Goal: Task Accomplishment & Management: Use online tool/utility

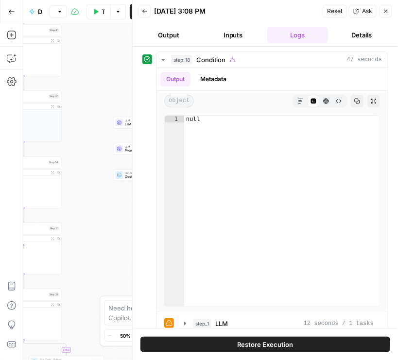
click at [390, 11] on button "Close" at bounding box center [386, 11] width 13 height 13
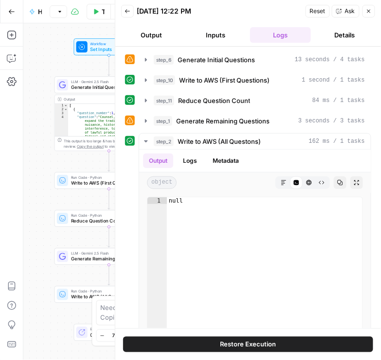
click at [371, 11] on icon "button" at bounding box center [369, 11] width 6 height 6
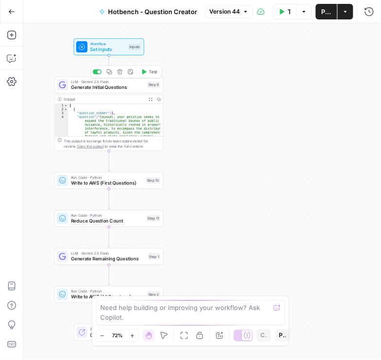
click at [116, 85] on span "Generate Initial Questions" at bounding box center [107, 87] width 73 height 7
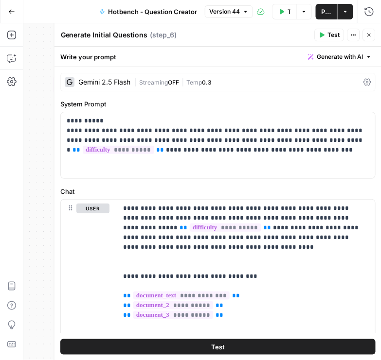
click at [365, 83] on icon at bounding box center [367, 82] width 8 height 8
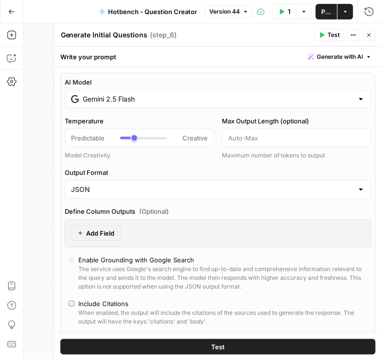
click at [161, 105] on div "Gemini 2.5 Flash" at bounding box center [218, 99] width 306 height 18
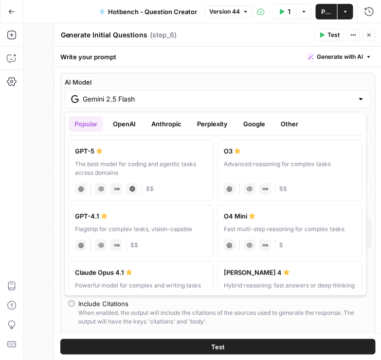
click at [132, 121] on button "OpenAI" at bounding box center [124, 124] width 35 height 16
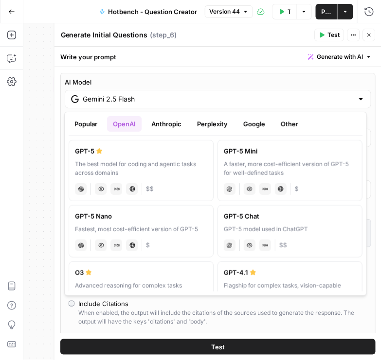
click at [254, 148] on div "GPT-5 Mini" at bounding box center [290, 151] width 132 height 10
type input "GPT-5 Mini"
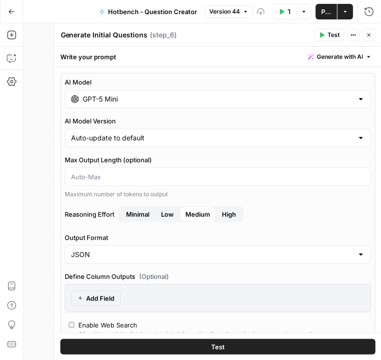
click at [167, 215] on span "Low" at bounding box center [167, 215] width 13 height 10
click at [366, 37] on icon "button" at bounding box center [369, 35] width 6 height 6
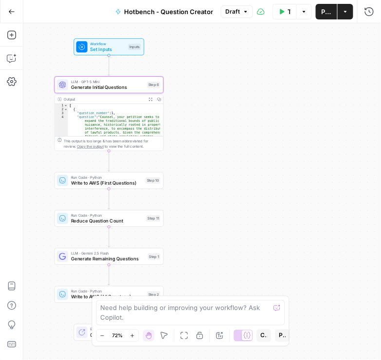
click at [96, 87] on span "Generate Initial Questions" at bounding box center [107, 87] width 73 height 7
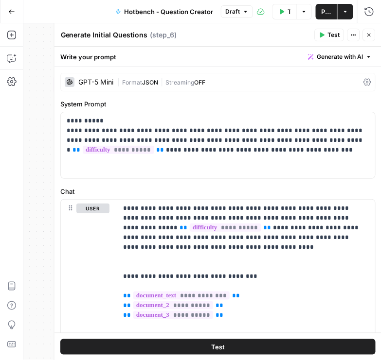
click at [363, 84] on icon at bounding box center [367, 82] width 8 height 8
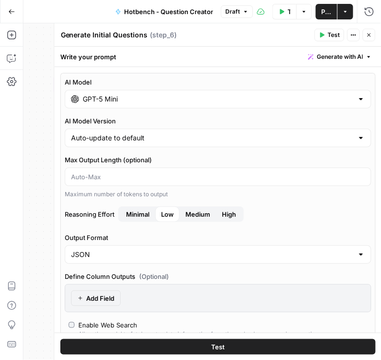
click at [136, 212] on span "Minimal" at bounding box center [137, 215] width 23 height 10
click at [368, 35] on icon "button" at bounding box center [369, 35] width 6 height 6
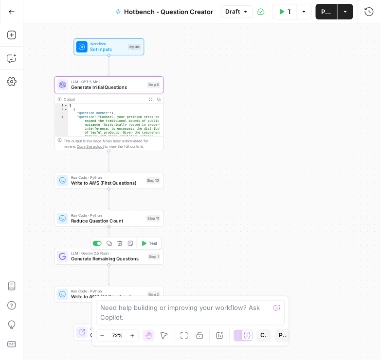
click at [102, 260] on span "Generate Remaining Questions" at bounding box center [108, 259] width 74 height 7
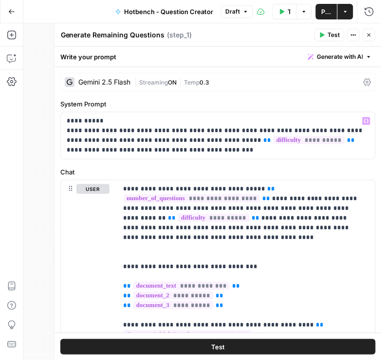
click at [358, 82] on div "Gemini 2.5 Flash | Streaming ON | Temp 0.3" at bounding box center [217, 82] width 315 height 18
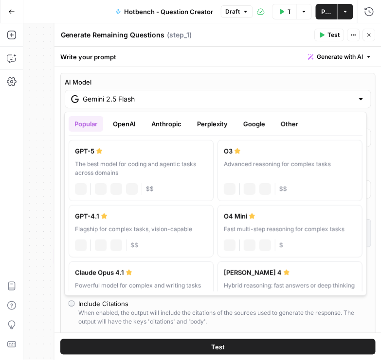
click at [334, 97] on input "Gemini 2.5 Flash" at bounding box center [218, 99] width 270 height 10
click at [132, 125] on button "OpenAI" at bounding box center [124, 124] width 35 height 16
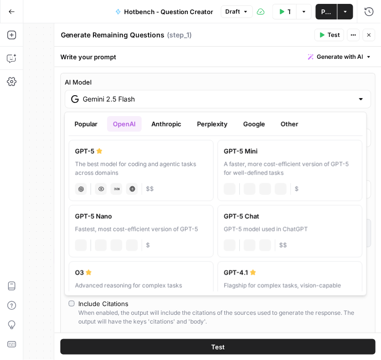
click at [273, 159] on label "GPT-5 Mini A faster, more cost-efficient version of GPT-5 for well-defined task…" at bounding box center [289, 170] width 145 height 61
type input "GPT-5 Mini"
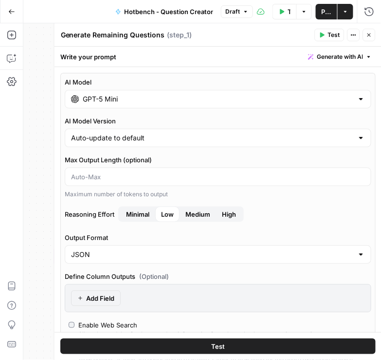
click at [198, 212] on span "Medium" at bounding box center [197, 215] width 25 height 10
click at [174, 212] on button "Low" at bounding box center [167, 215] width 24 height 16
click at [186, 211] on span "Medium" at bounding box center [197, 215] width 25 height 10
click at [370, 34] on icon "button" at bounding box center [368, 35] width 3 height 3
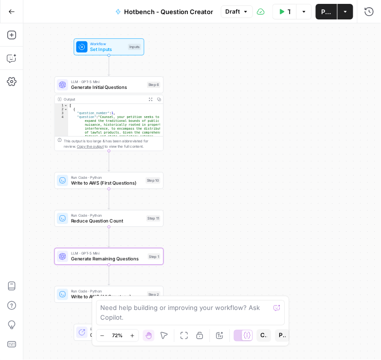
click at [326, 13] on span "Publish" at bounding box center [326, 12] width 10 height 10
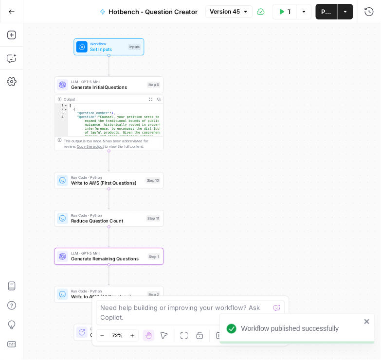
click at [298, 78] on div "Workflow Set Inputs Inputs LLM · GPT-5 Mini Generate Initial Questions Step 6 O…" at bounding box center [201, 191] width 357 height 337
click at [368, 20] on div "Test Workflow Options Publish Actions Run History" at bounding box center [317, 11] width 128 height 23
click at [366, 10] on icon "button" at bounding box center [369, 12] width 10 height 10
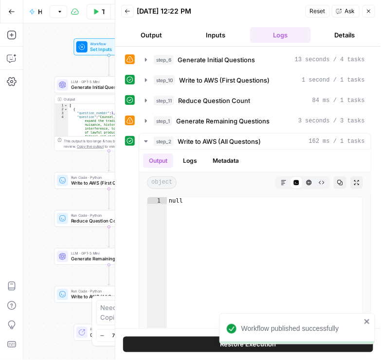
click at [125, 9] on icon "button" at bounding box center [128, 11] width 6 height 6
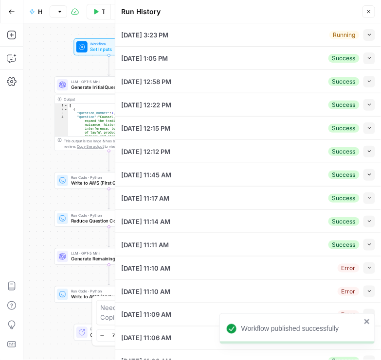
click at [365, 30] on button "Collapse" at bounding box center [369, 35] width 12 height 12
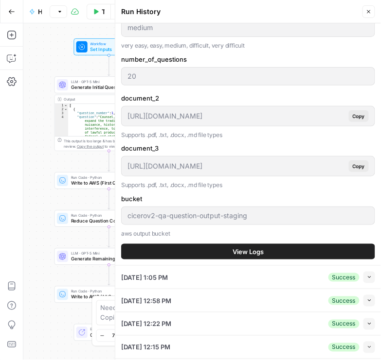
scroll to position [361, 0]
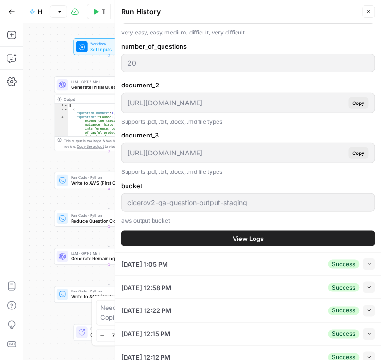
click at [246, 237] on span "View Logs" at bounding box center [247, 239] width 31 height 10
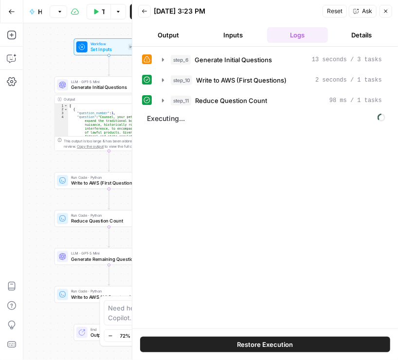
click at [377, 253] on div "step_6 Generate Initial Questions 13 seconds / 3 tasks step_10 Write to AWS (Fi…" at bounding box center [265, 188] width 246 height 272
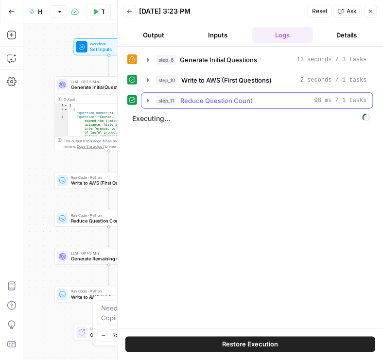
click at [147, 103] on icon "button" at bounding box center [148, 101] width 8 height 8
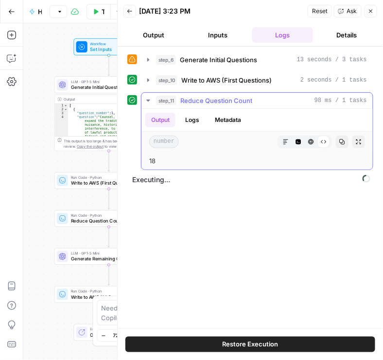
click at [147, 103] on icon "button" at bounding box center [148, 101] width 8 height 8
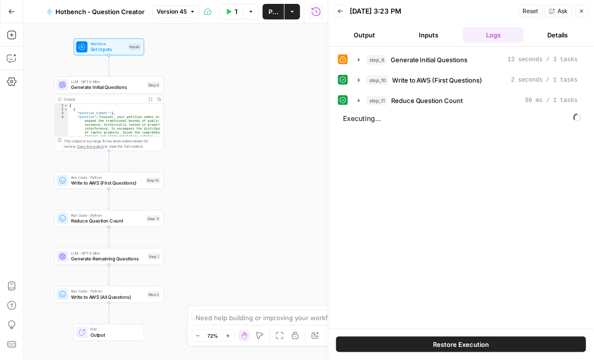
click at [340, 14] on icon "button" at bounding box center [341, 11] width 6 height 6
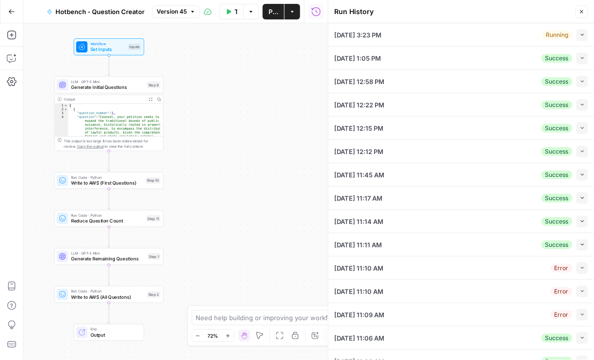
click at [380, 34] on icon "button" at bounding box center [582, 34] width 5 height 5
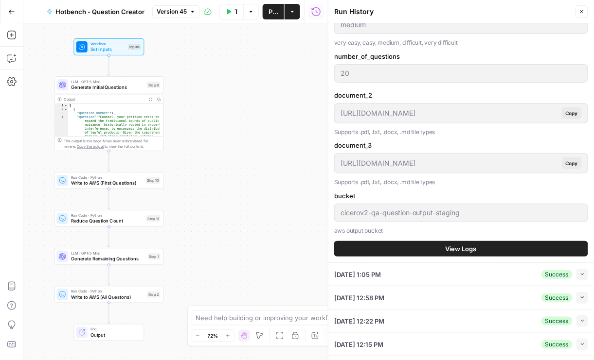
scroll to position [361, 0]
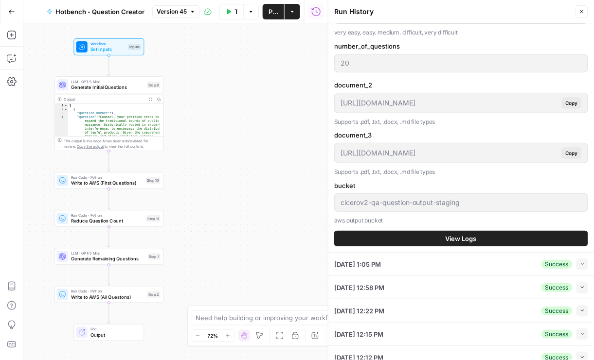
click at [380, 237] on button "View Logs" at bounding box center [461, 239] width 254 height 16
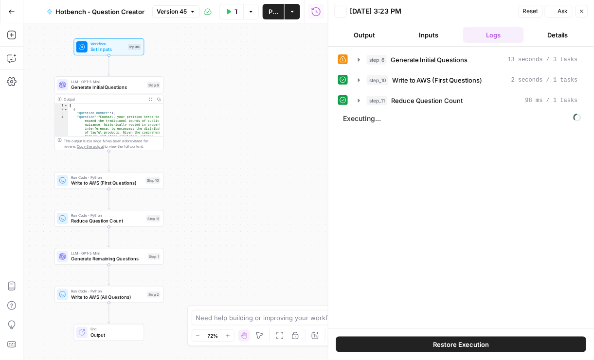
scroll to position [0, 0]
click at [116, 263] on div "LLM · GPT-5 Mini Generate Remaining Questions Step 1 Copy step Delete step Add …" at bounding box center [108, 257] width 109 height 17
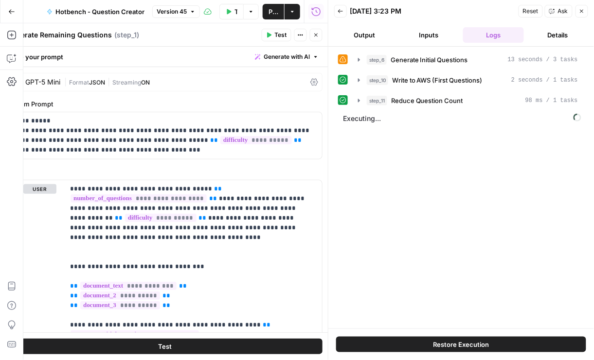
click at [310, 83] on icon at bounding box center [314, 82] width 8 height 7
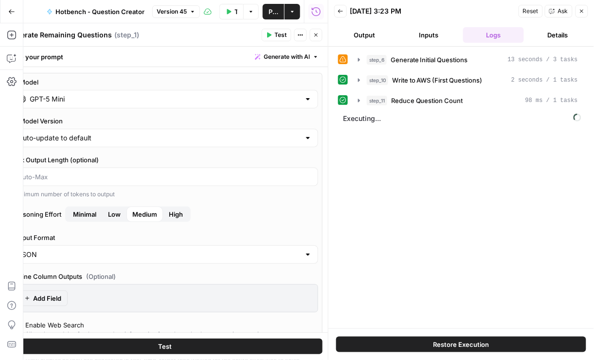
click at [118, 210] on span "Low" at bounding box center [114, 215] width 13 height 10
click at [278, 8] on span "Publish" at bounding box center [273, 12] width 10 height 10
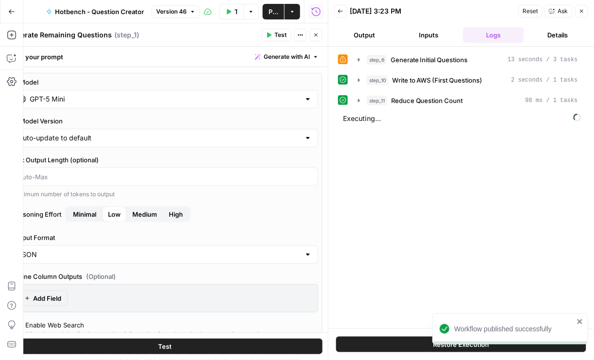
click at [228, 38] on div "Generate Remaining Questions Generate Remaining Questions ( step_1 )" at bounding box center [132, 35] width 251 height 11
click at [227, 227] on div "AI Model GPT-5 Mini AI Model Version Auto-update to default Max Output Length (…" at bounding box center [164, 244] width 315 height 343
click at [317, 38] on button "Close" at bounding box center [316, 35] width 13 height 13
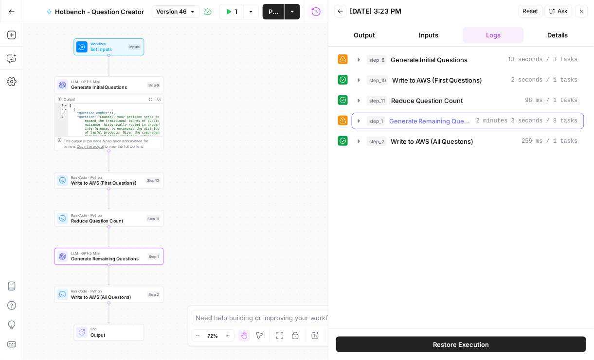
click at [358, 119] on icon "button" at bounding box center [359, 120] width 2 height 3
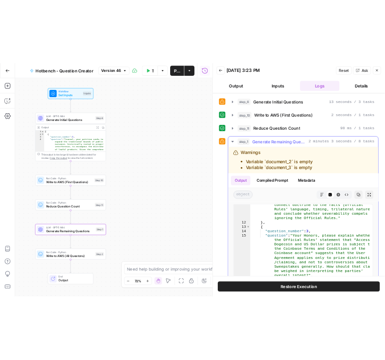
scroll to position [967, 0]
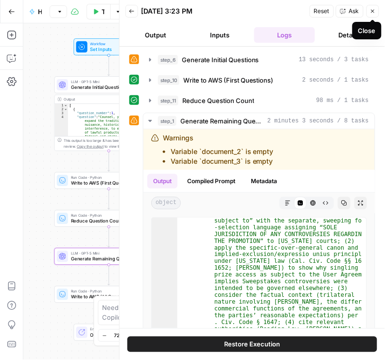
click at [373, 13] on icon "button" at bounding box center [373, 11] width 6 height 6
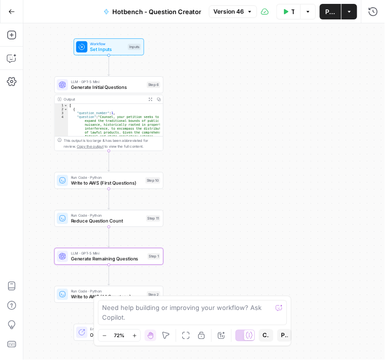
click at [334, 13] on span "Publish" at bounding box center [331, 12] width 10 height 10
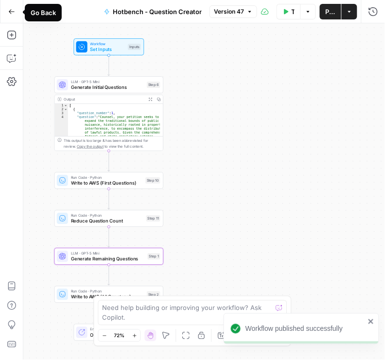
click at [15, 10] on icon "button" at bounding box center [11, 11] width 7 height 7
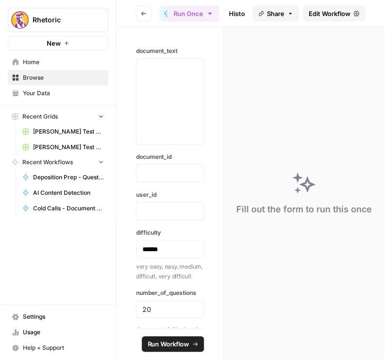
click at [147, 19] on button "Go back" at bounding box center [144, 14] width 16 height 16
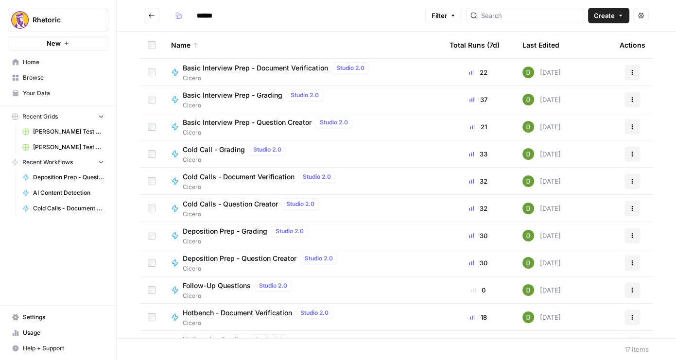
click at [233, 204] on span "Cold Calls - Question Creator" at bounding box center [230, 204] width 95 height 10
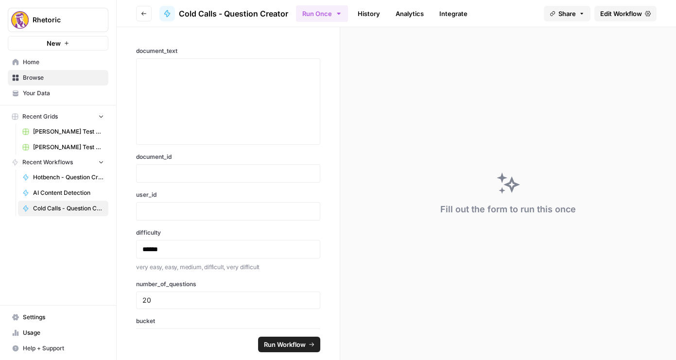
click at [385, 14] on span "Edit Workflow" at bounding box center [622, 14] width 42 height 10
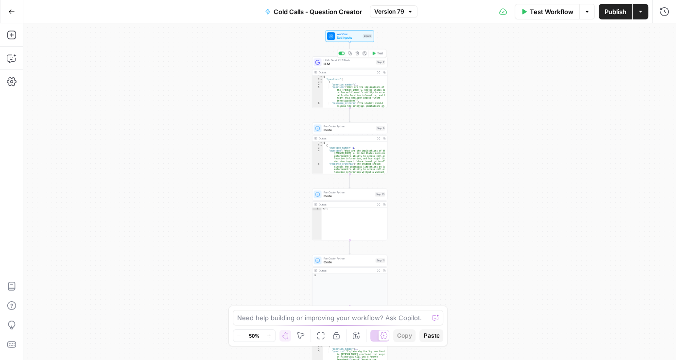
click at [352, 63] on span "LLM" at bounding box center [349, 64] width 51 height 5
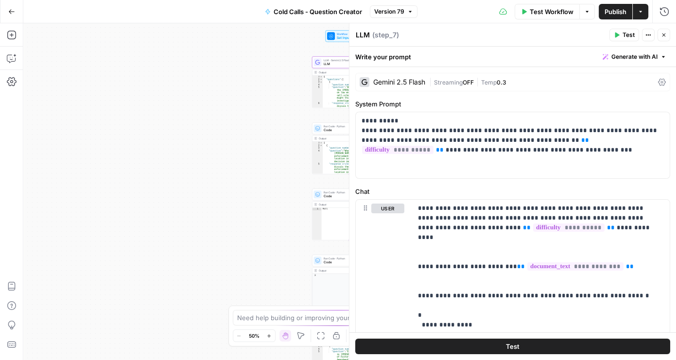
click at [385, 80] on icon at bounding box center [663, 82] width 8 height 8
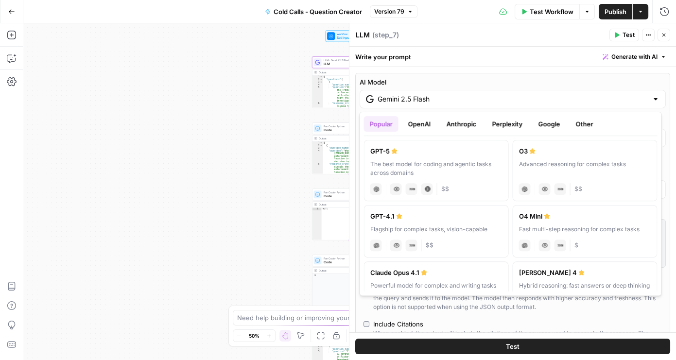
click at [385, 103] on input "Gemini 2.5 Flash" at bounding box center [513, 99] width 270 height 10
click at [385, 124] on button "OpenAI" at bounding box center [419, 124] width 35 height 16
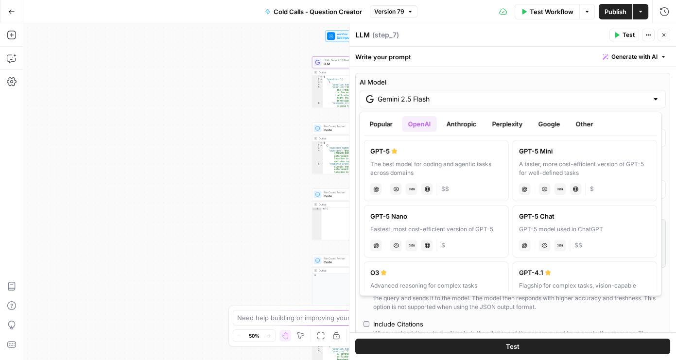
click at [385, 162] on div "A faster, more cost-efficient version of GPT-5 for well-defined tasks" at bounding box center [585, 169] width 132 height 18
type input "GPT-5 Mini"
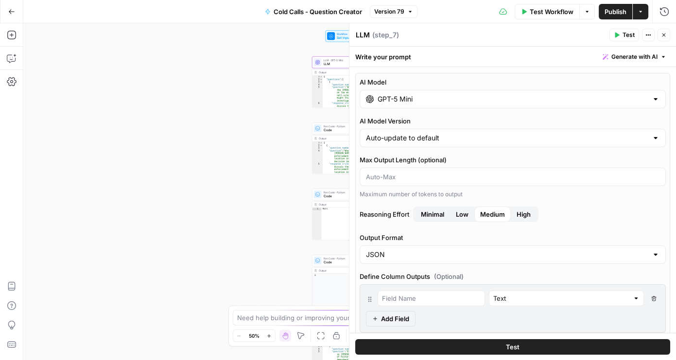
click at [385, 215] on span "Minimal" at bounding box center [432, 215] width 23 height 10
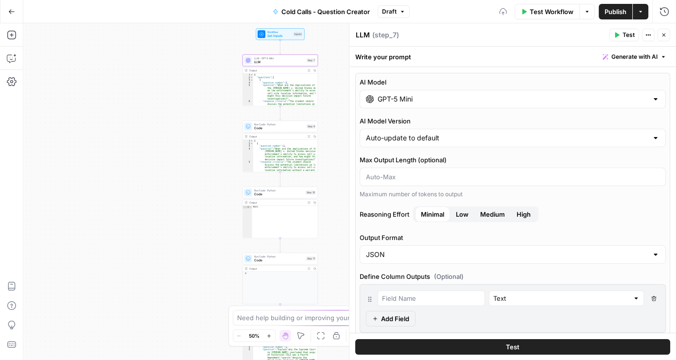
drag, startPoint x: 232, startPoint y: 178, endPoint x: 171, endPoint y: 178, distance: 60.8
click at [171, 178] on div "Workflow Set Inputs Inputs LLM · GPT-5 Mini LLM Step 7 Output Expand Output Cop…" at bounding box center [349, 191] width 653 height 337
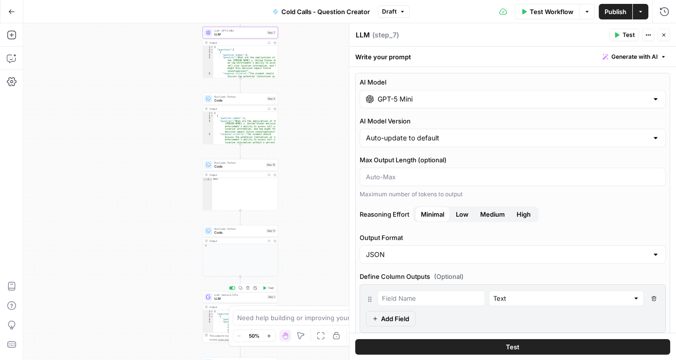
click at [245, 299] on span "LLM" at bounding box center [239, 299] width 51 height 5
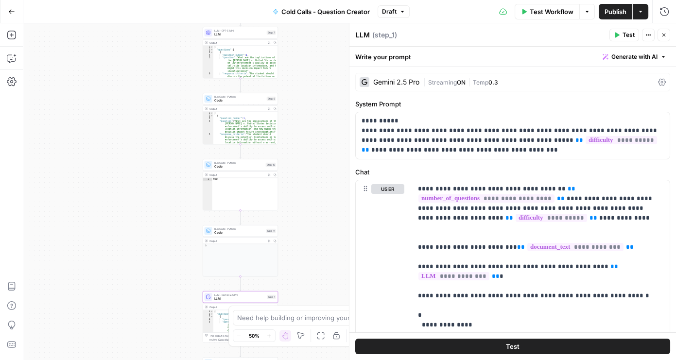
click at [385, 80] on icon at bounding box center [663, 82] width 8 height 8
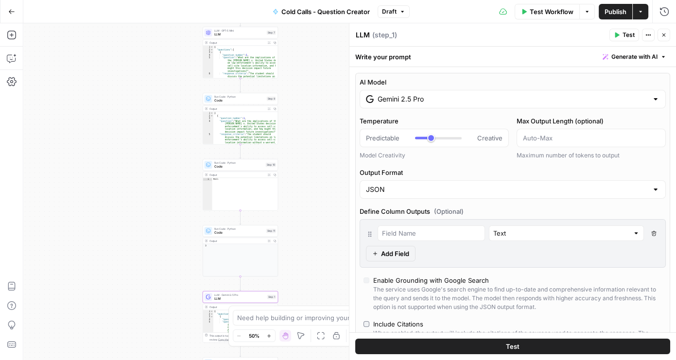
click at [385, 102] on input "Gemini 2.5 Pro" at bounding box center [513, 99] width 270 height 10
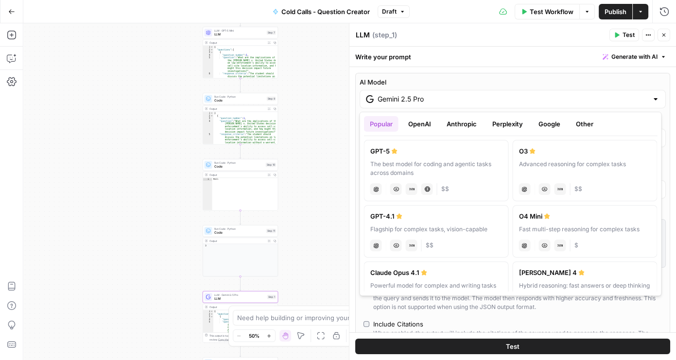
click at [385, 126] on button "OpenAI" at bounding box center [419, 124] width 35 height 16
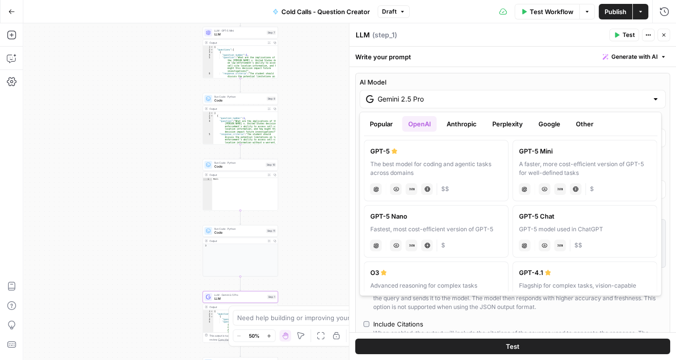
click at [385, 166] on div "A faster, more cost-efficient version of GPT-5 for well-defined tasks" at bounding box center [585, 169] width 132 height 18
type input "GPT-5 Mini"
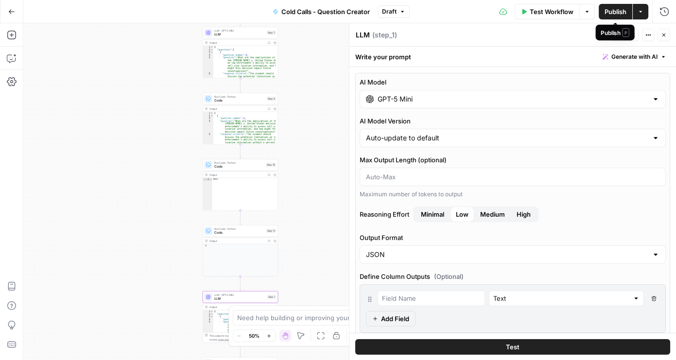
click at [385, 12] on button "Publish" at bounding box center [616, 12] width 34 height 16
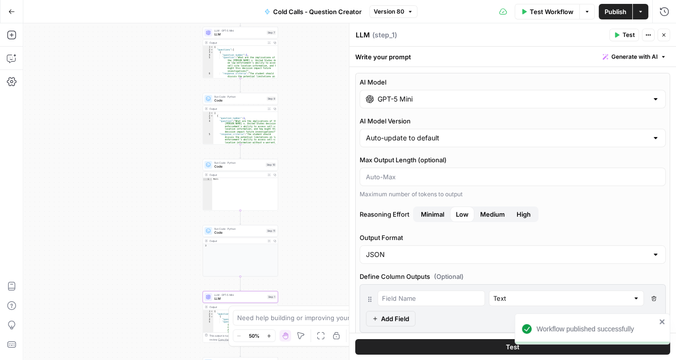
click at [385, 37] on button "Close" at bounding box center [664, 35] width 13 height 13
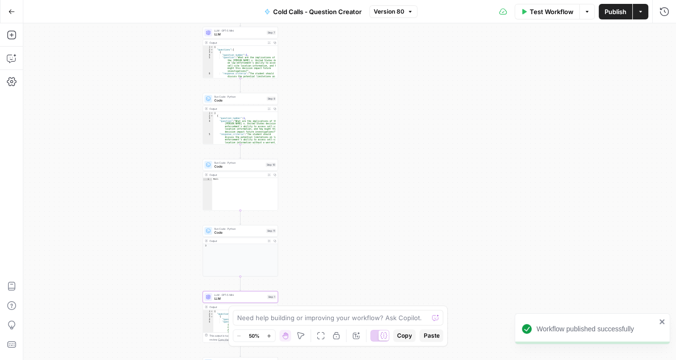
click at [385, 14] on span "Publish" at bounding box center [616, 12] width 22 height 10
click at [7, 15] on button "Go Back" at bounding box center [12, 12] width 18 height 18
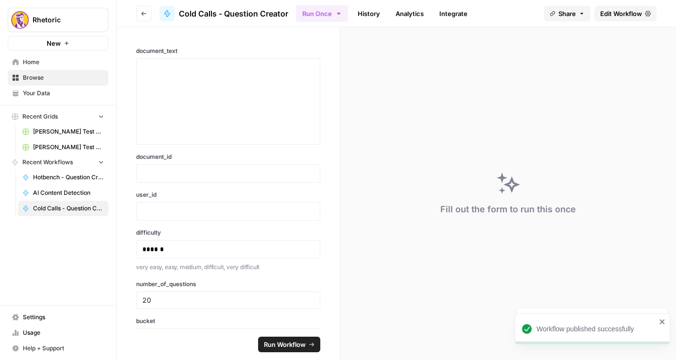
click at [147, 18] on button "Go back" at bounding box center [144, 14] width 16 height 16
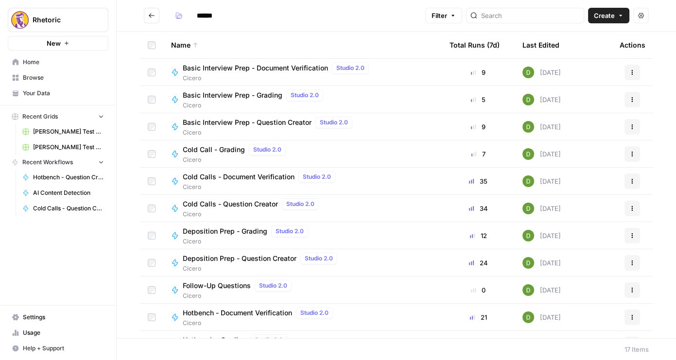
click at [262, 257] on span "Deposition Prep - Question Creator" at bounding box center [240, 259] width 114 height 10
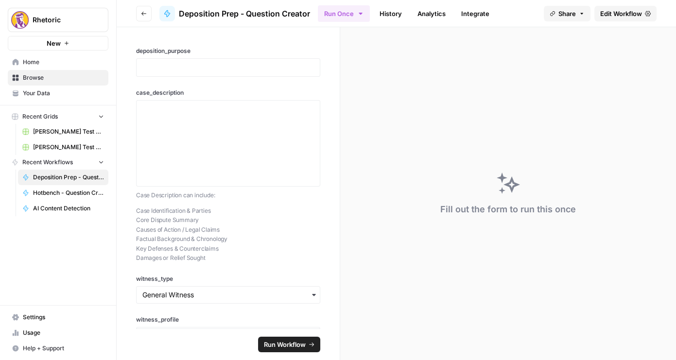
click at [385, 16] on span "Edit Workflow" at bounding box center [622, 14] width 42 height 10
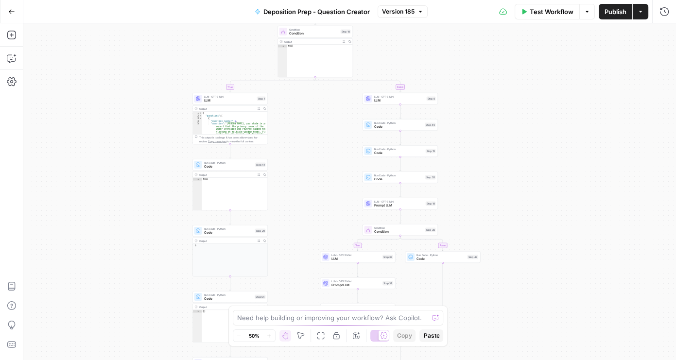
drag, startPoint x: 335, startPoint y: 106, endPoint x: 370, endPoint y: 157, distance: 61.5
click at [301, 236] on div "true false true false true false Workflow Set Inputs Inputs Condition Condition…" at bounding box center [349, 191] width 653 height 337
click at [385, 98] on span "LLM" at bounding box center [399, 100] width 51 height 5
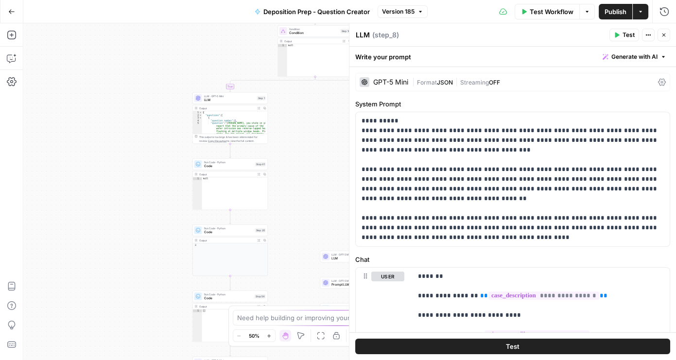
click at [385, 80] on icon at bounding box center [663, 82] width 8 height 8
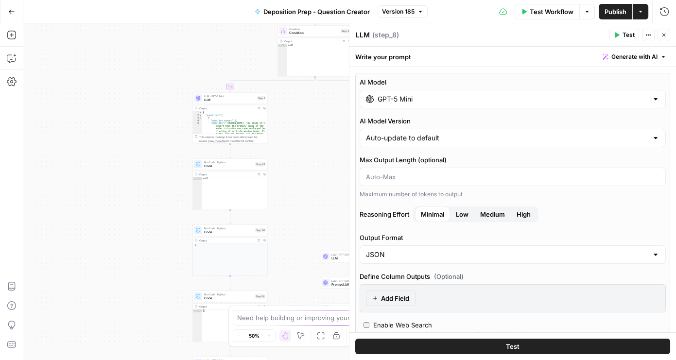
click at [12, 6] on button "Go Back" at bounding box center [12, 12] width 18 height 18
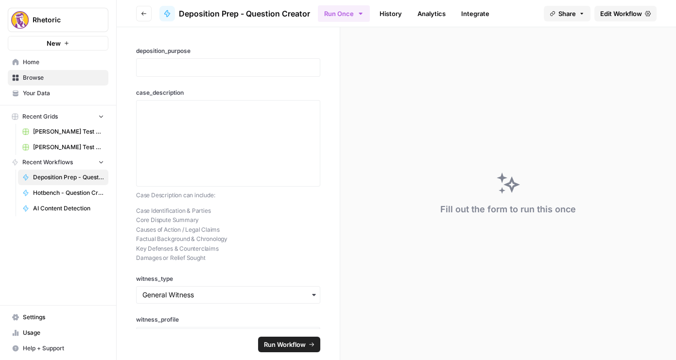
click at [138, 10] on button "Go back" at bounding box center [144, 14] width 16 height 16
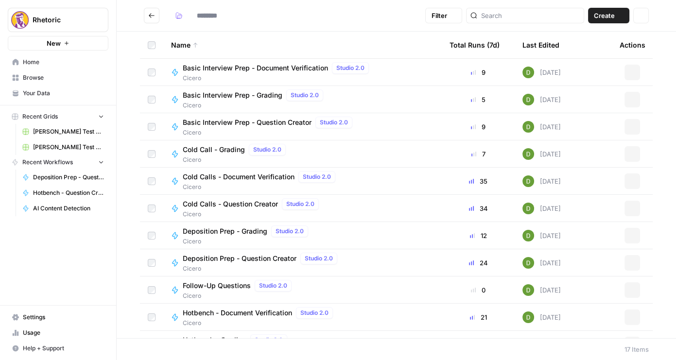
type input "******"
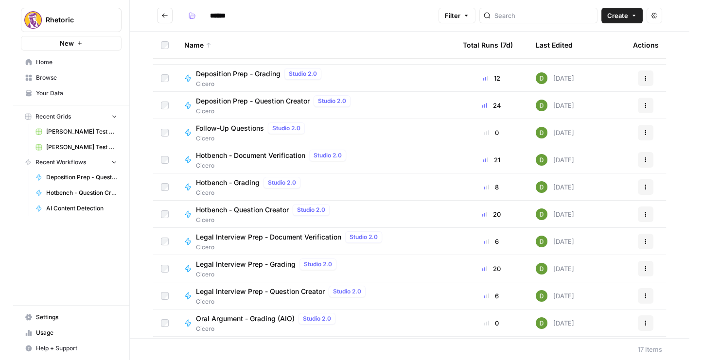
scroll to position [166, 0]
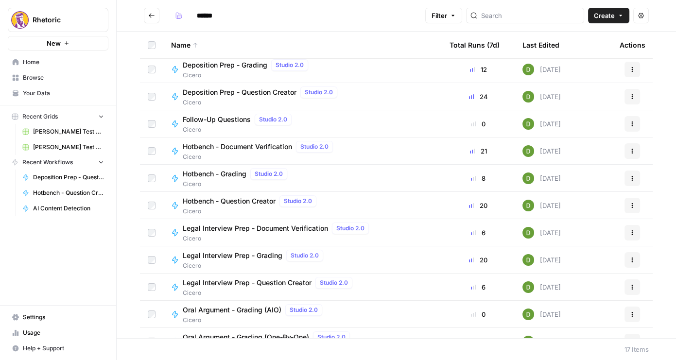
click at [239, 277] on div "Legal Interview Prep - Question Creator Studio 2.0" at bounding box center [270, 283] width 174 height 12
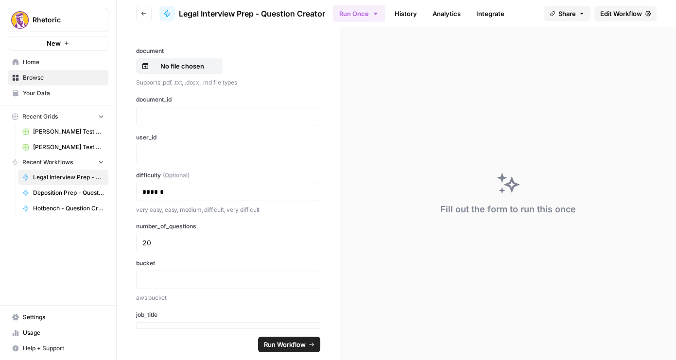
click at [385, 9] on span "Edit Workflow" at bounding box center [622, 14] width 42 height 10
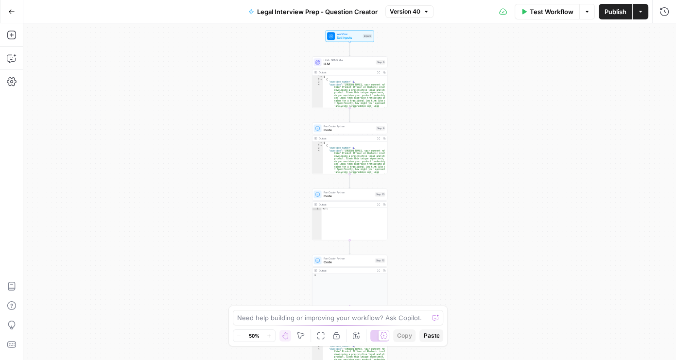
click at [344, 65] on span "LLM" at bounding box center [349, 64] width 51 height 5
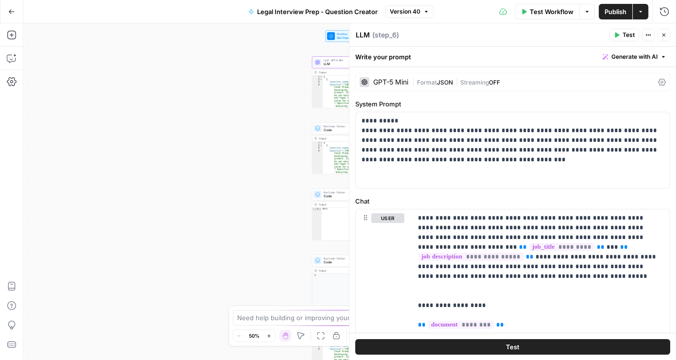
click at [385, 83] on icon at bounding box center [663, 82] width 8 height 7
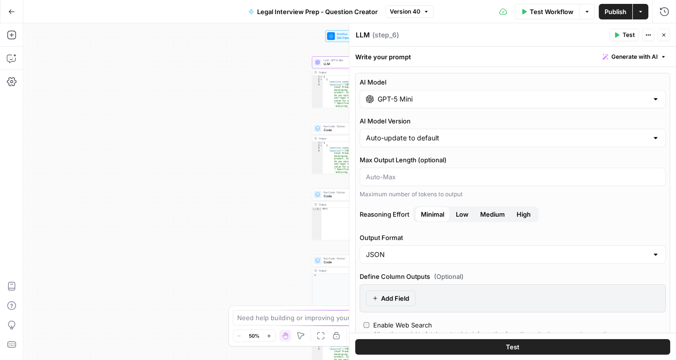
click at [385, 93] on div "GPT-5 Mini" at bounding box center [513, 99] width 306 height 18
click at [385, 35] on button "Close" at bounding box center [664, 35] width 13 height 13
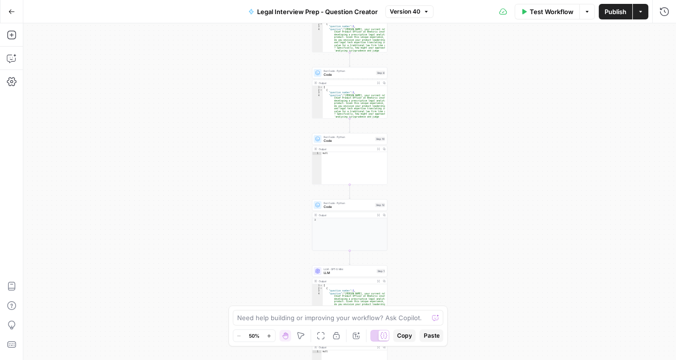
click at [351, 273] on span "LLM" at bounding box center [349, 273] width 51 height 5
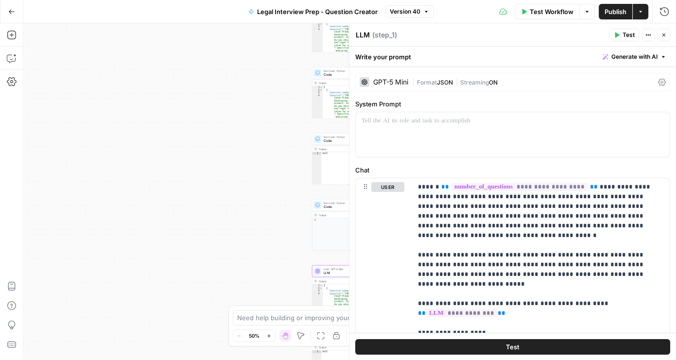
click at [385, 88] on div "GPT-5 Mini | Format JSON | Streaming ON" at bounding box center [513, 82] width 315 height 18
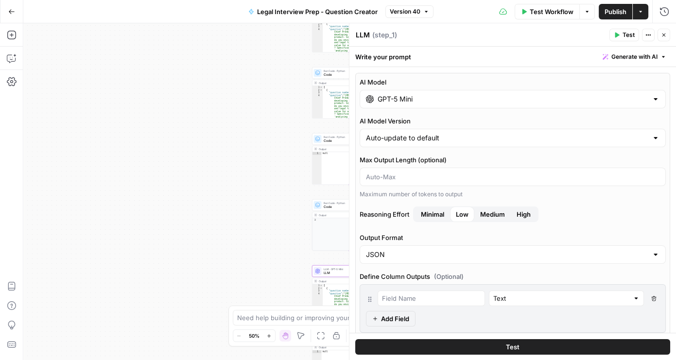
click at [17, 7] on button "Go Back" at bounding box center [12, 12] width 18 height 18
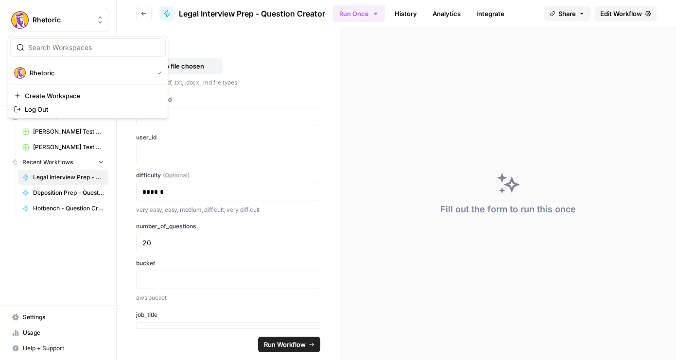
click at [14, 11] on img "Workspace: Rhetoric" at bounding box center [20, 20] width 18 height 18
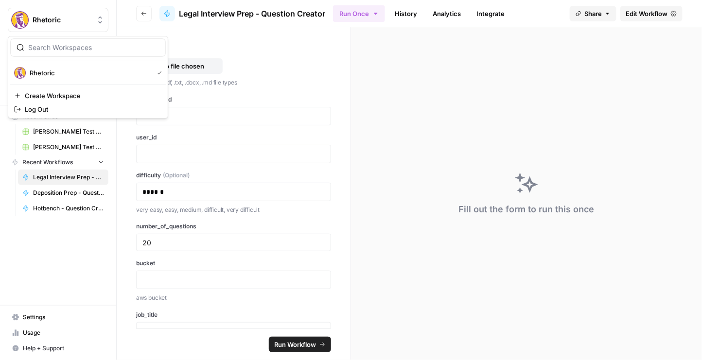
click at [145, 16] on icon "button" at bounding box center [144, 14] width 6 height 6
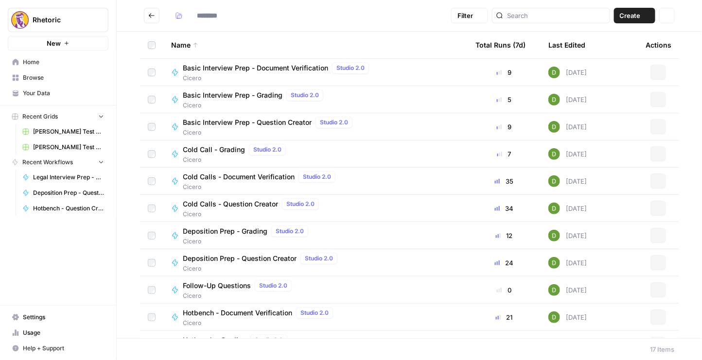
type input "******"
click at [264, 122] on span "Basic Interview Prep - Question Creator" at bounding box center [247, 123] width 129 height 10
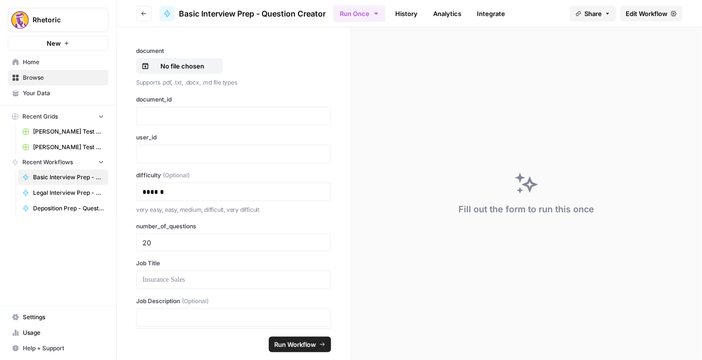
click at [385, 18] on span "Edit Workflow" at bounding box center [647, 14] width 42 height 10
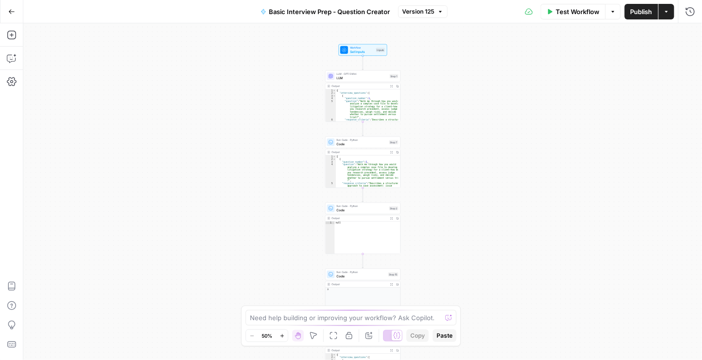
click at [368, 78] on span "LLM" at bounding box center [362, 77] width 51 height 5
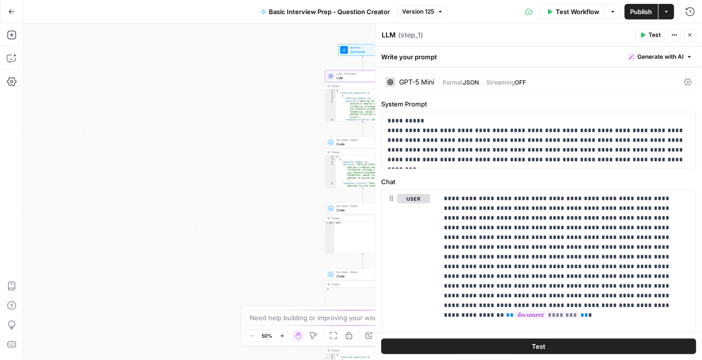
click at [385, 84] on icon at bounding box center [689, 82] width 8 height 8
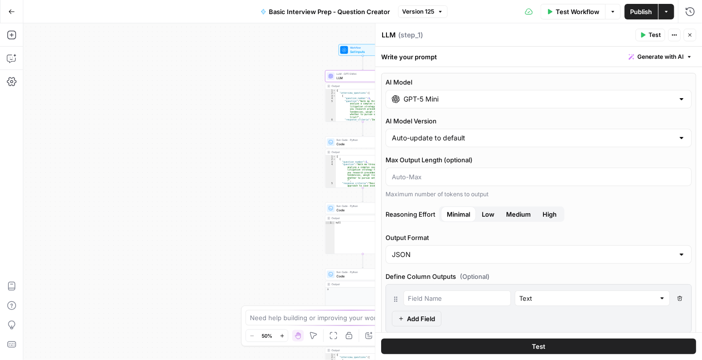
click at [385, 98] on input "GPT-5 Mini" at bounding box center [539, 99] width 270 height 10
click at [235, 154] on div "Workflow Set Inputs Inputs LLM · GPT-5 Mini LLM Step 1 Output Expand Output Cop…" at bounding box center [362, 191] width 679 height 337
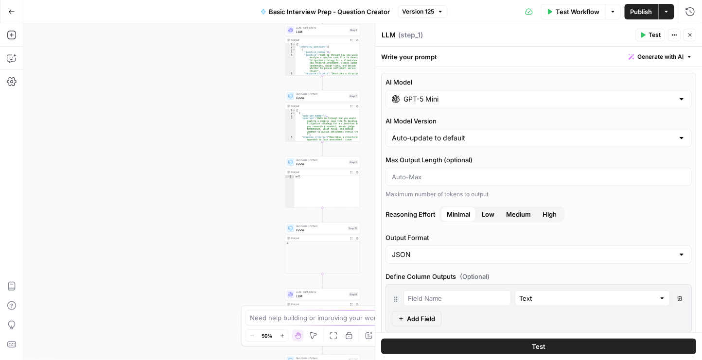
drag, startPoint x: 210, startPoint y: 121, endPoint x: 166, endPoint y: 104, distance: 47.4
click at [149, 74] on div "Workflow Set Inputs Inputs LLM · GPT-5 Mini LLM Step 1 Output Expand Output Cop…" at bounding box center [362, 191] width 679 height 337
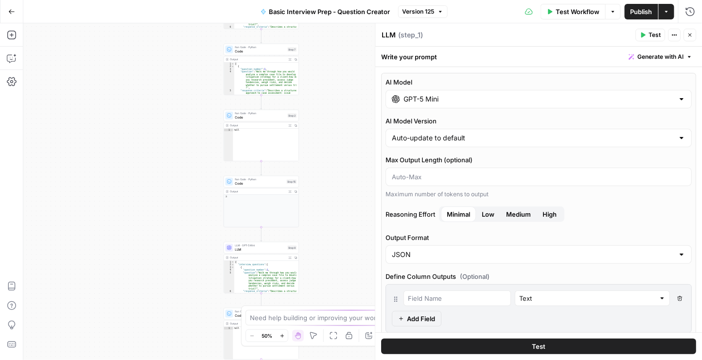
click at [194, 193] on div "Workflow Set Inputs Inputs LLM · GPT-5 Mini LLM Step 1 Output Expand Output Cop…" at bounding box center [362, 191] width 679 height 337
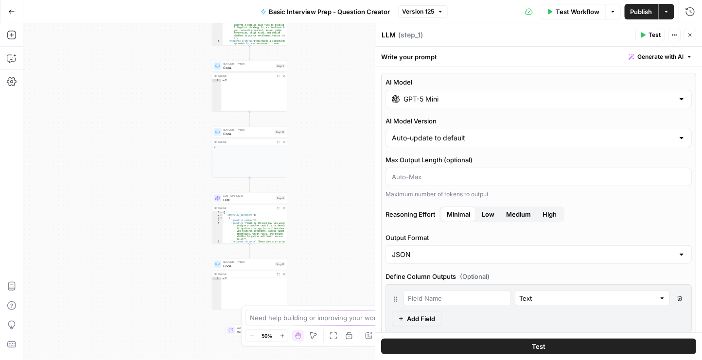
click at [252, 197] on span "LLM" at bounding box center [249, 199] width 51 height 5
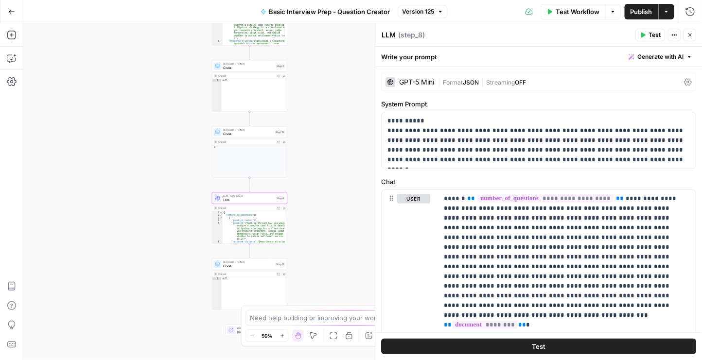
click at [385, 76] on div "GPT-5 Mini | Format JSON | Streaming OFF" at bounding box center [539, 82] width 315 height 18
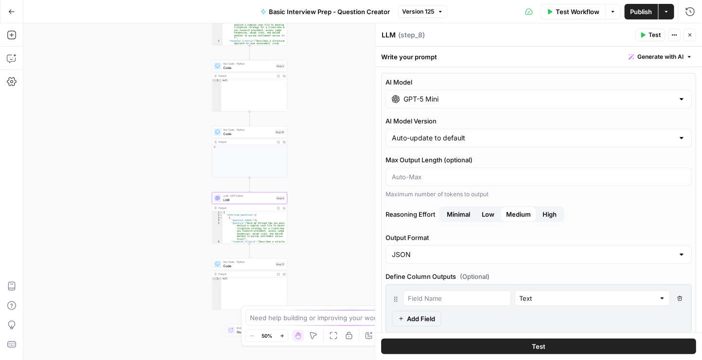
click at [385, 212] on button "Low" at bounding box center [489, 215] width 24 height 16
click at [385, 13] on span "Publish" at bounding box center [642, 12] width 22 height 10
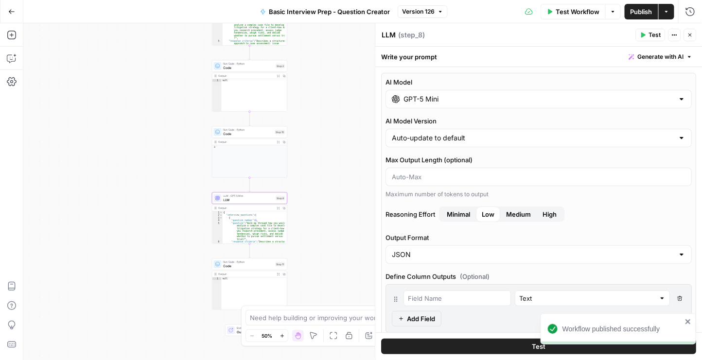
click at [385, 35] on button "Close" at bounding box center [690, 35] width 13 height 13
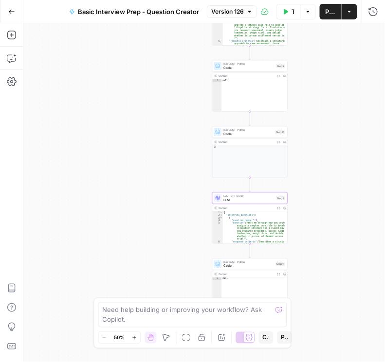
click at [6, 12] on button "Go Back" at bounding box center [12, 12] width 18 height 18
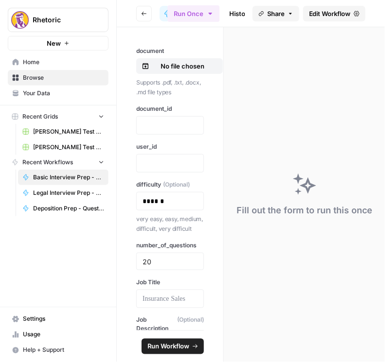
click at [138, 13] on button "Go back" at bounding box center [144, 14] width 16 height 16
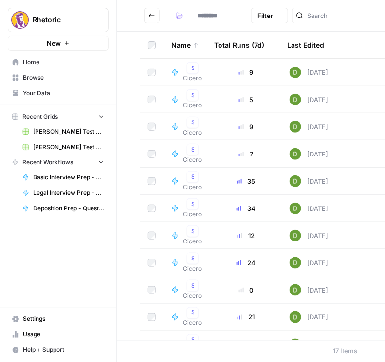
type input "******"
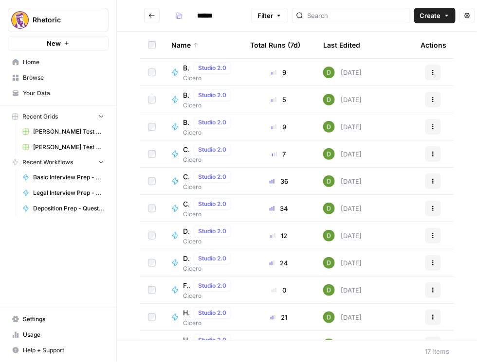
click at [179, 202] on div "Cold Calls - Question Creator Studio 2.0 Cicero" at bounding box center [202, 208] width 63 height 20
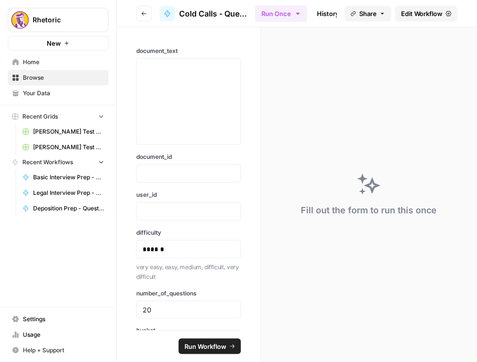
click at [385, 16] on span "Edit Workflow" at bounding box center [422, 14] width 42 height 10
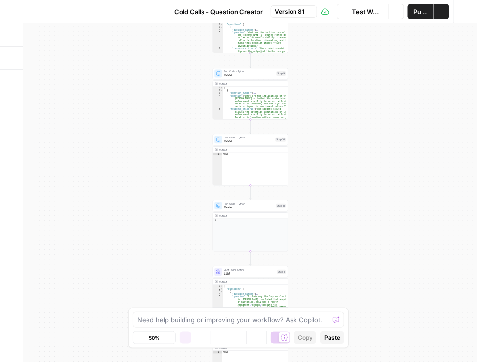
click at [385, 17] on button "Run History" at bounding box center [465, 12] width 16 height 16
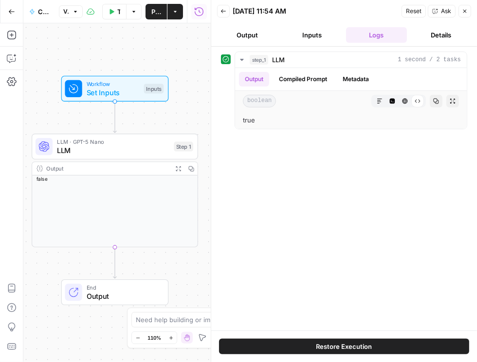
click at [225, 13] on icon "button" at bounding box center [223, 11] width 6 height 6
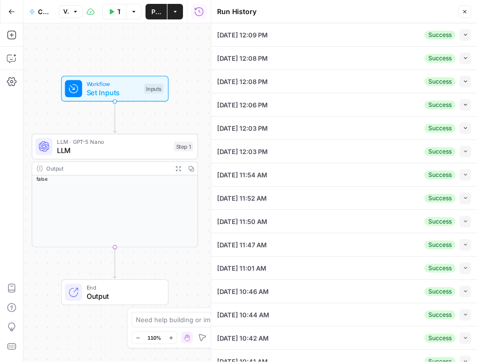
click at [17, 9] on button "Go Back" at bounding box center [12, 12] width 18 height 18
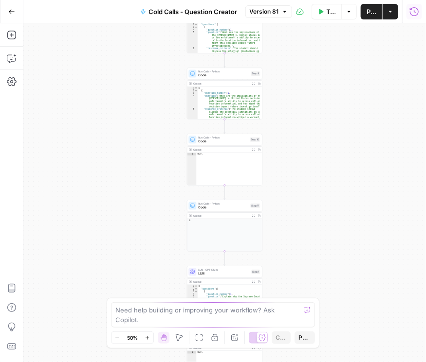
click at [417, 12] on icon "button" at bounding box center [414, 12] width 10 height 10
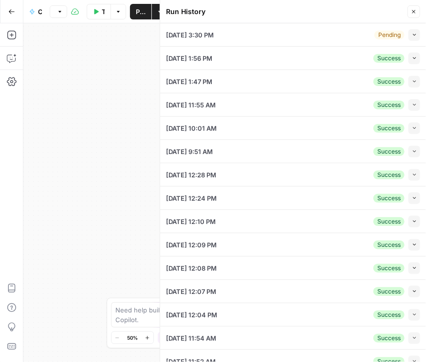
click at [412, 36] on button "Collapse" at bounding box center [414, 35] width 12 height 12
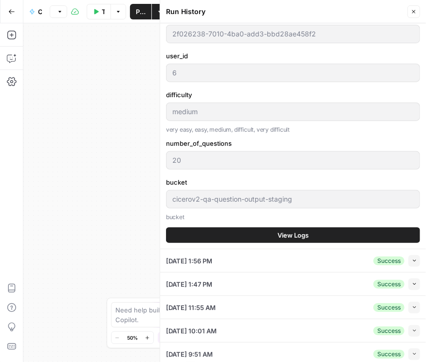
scroll to position [389, 0]
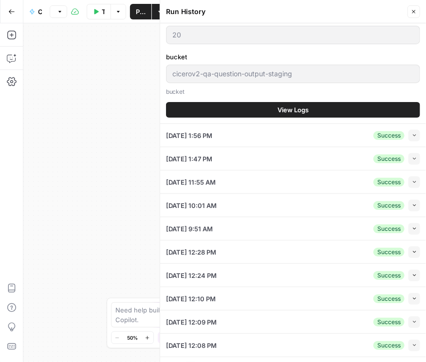
click at [283, 113] on span "View Logs" at bounding box center [292, 110] width 31 height 10
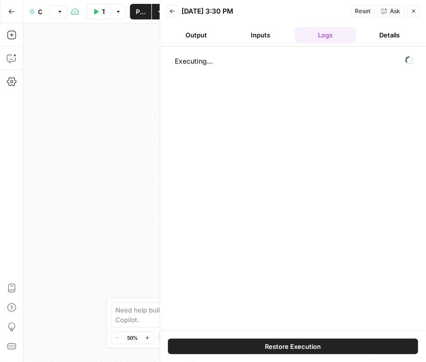
click at [259, 37] on button "Inputs" at bounding box center [261, 35] width 61 height 16
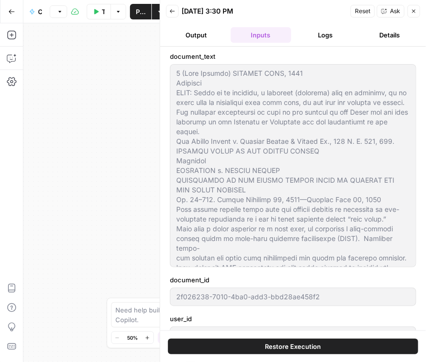
drag, startPoint x: 189, startPoint y: 34, endPoint x: 241, endPoint y: 34, distance: 52.0
click at [189, 34] on button "Output" at bounding box center [196, 35] width 61 height 16
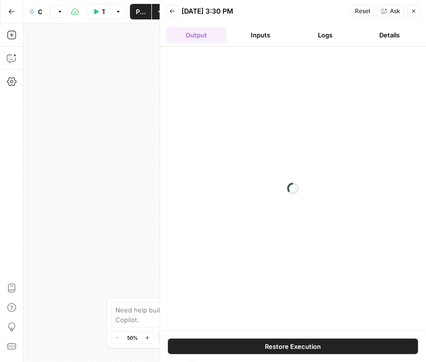
click at [319, 35] on button "Logs" at bounding box center [325, 35] width 61 height 16
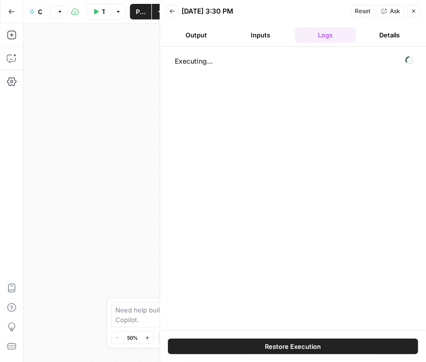
click at [414, 12] on icon "button" at bounding box center [413, 11] width 3 height 3
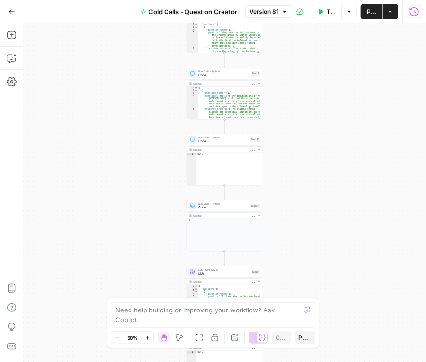
click at [414, 5] on button "Run History" at bounding box center [414, 12] width 16 height 16
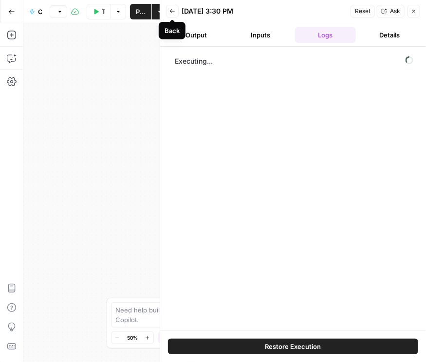
click at [173, 12] on icon "button" at bounding box center [172, 11] width 6 height 6
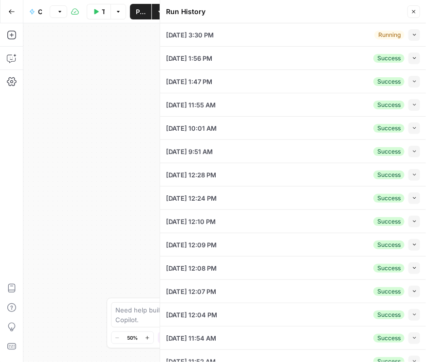
click at [411, 34] on icon "button" at bounding box center [413, 34] width 5 height 5
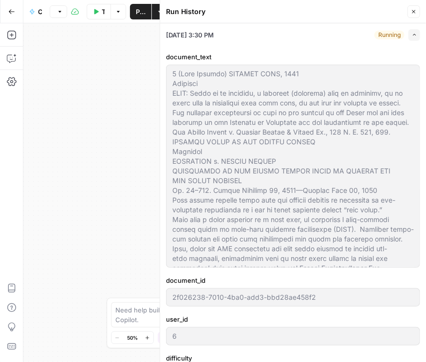
scroll to position [195, 0]
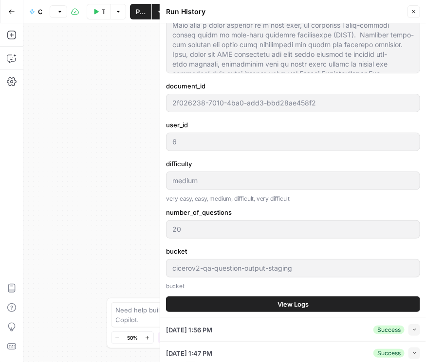
click at [298, 300] on span "View Logs" at bounding box center [292, 305] width 31 height 10
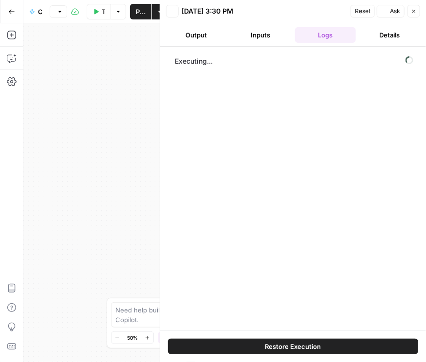
scroll to position [0, 0]
click at [267, 38] on button "Inputs" at bounding box center [261, 35] width 61 height 16
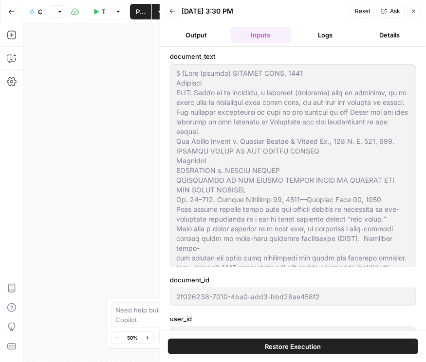
click at [203, 33] on button "Output" at bounding box center [196, 35] width 61 height 16
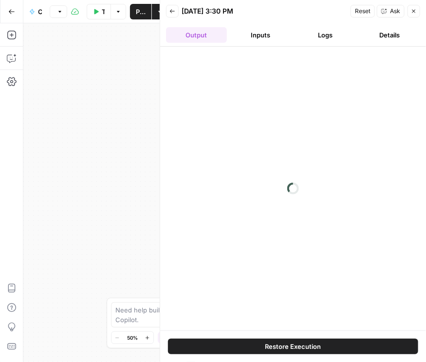
click at [265, 33] on button "Inputs" at bounding box center [261, 35] width 61 height 16
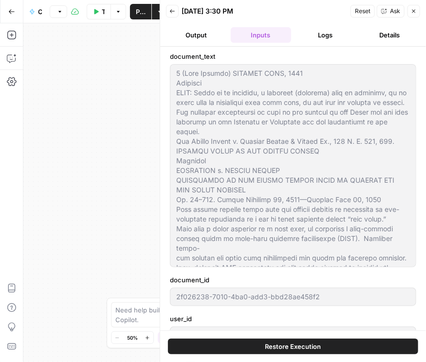
click at [330, 37] on button "Logs" at bounding box center [325, 35] width 61 height 16
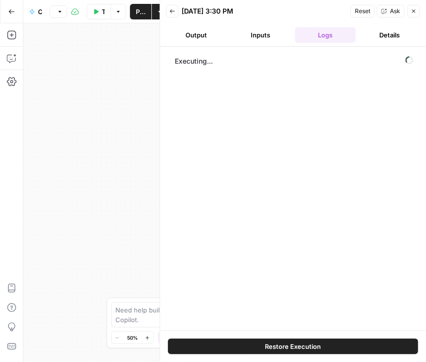
drag, startPoint x: 397, startPoint y: 38, endPoint x: 388, endPoint y: 39, distance: 8.8
click at [397, 38] on button "Details" at bounding box center [389, 35] width 61 height 16
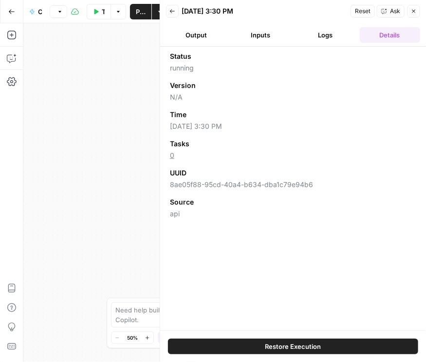
click at [314, 35] on button "Logs" at bounding box center [325, 35] width 61 height 16
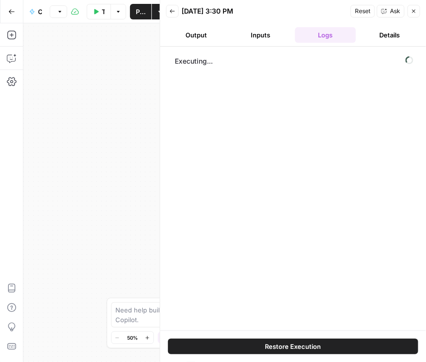
click at [410, 13] on icon "button" at bounding box center [413, 11] width 6 height 6
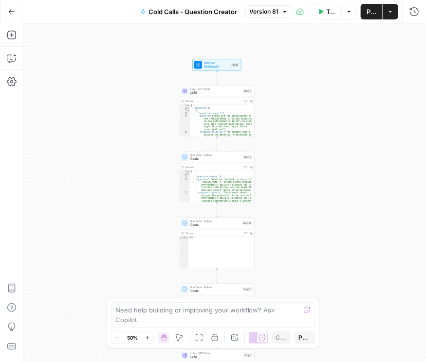
drag, startPoint x: 337, startPoint y: 86, endPoint x: 328, endPoint y: 176, distance: 90.4
click at [328, 176] on div "Workflow Set Inputs Inputs LLM · GPT-5 Mini LLM Step 7 Output Expand Output Cop…" at bounding box center [224, 192] width 402 height 339
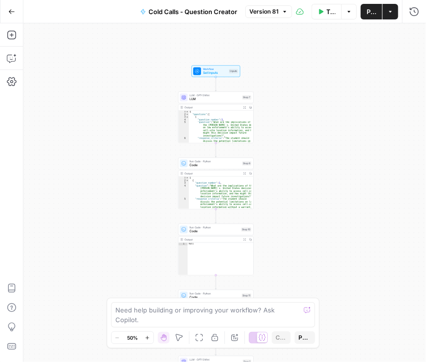
click at [220, 97] on span "LLM" at bounding box center [215, 99] width 51 height 5
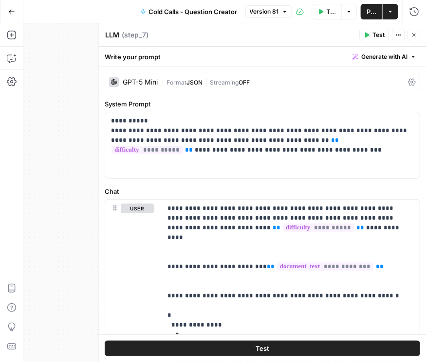
click at [412, 81] on div "GPT-5 Mini | Format JSON | Streaming OFF" at bounding box center [262, 82] width 315 height 18
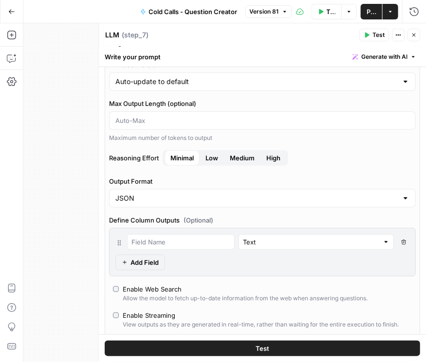
scroll to position [55, 0]
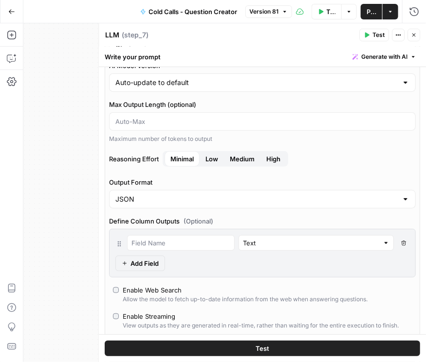
click at [414, 17] on button "Run History" at bounding box center [414, 12] width 16 height 16
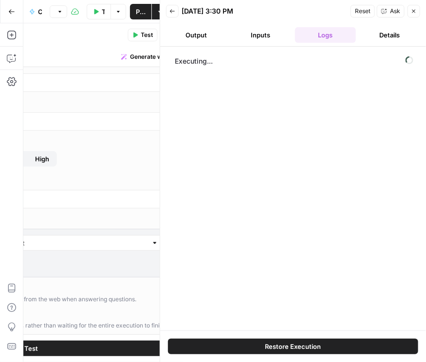
click at [177, 8] on button "Back" at bounding box center [172, 11] width 13 height 13
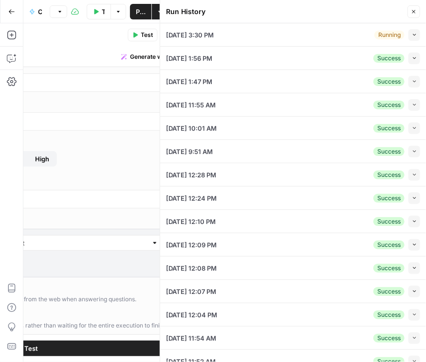
click at [411, 35] on icon "button" at bounding box center [413, 34] width 5 height 5
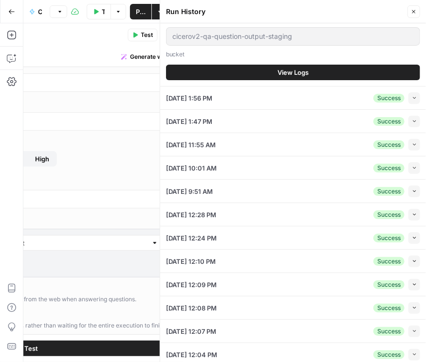
scroll to position [445, 0]
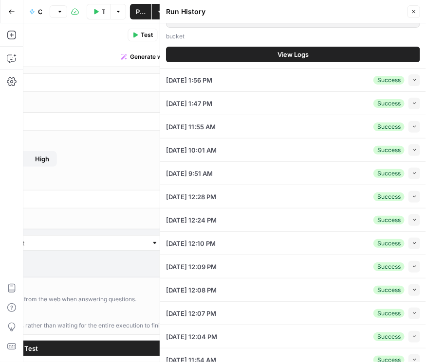
click at [297, 54] on span "View Logs" at bounding box center [292, 55] width 31 height 10
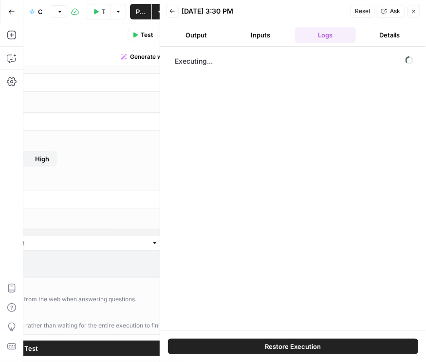
click at [171, 12] on icon "button" at bounding box center [172, 11] width 6 height 6
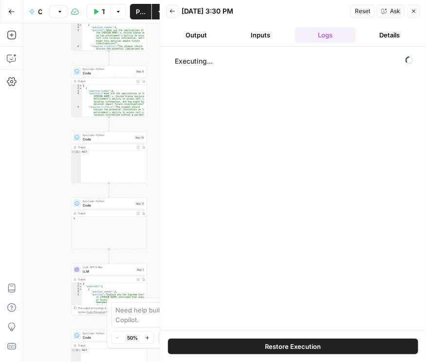
click at [179, 13] on div "Back [DATE] 3:30 PM Reset Ask Close" at bounding box center [293, 11] width 254 height 15
click at [175, 14] on button "Back" at bounding box center [172, 11] width 13 height 13
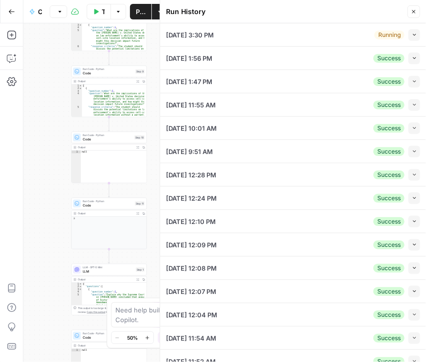
click at [411, 31] on button "Collapse" at bounding box center [414, 35] width 12 height 12
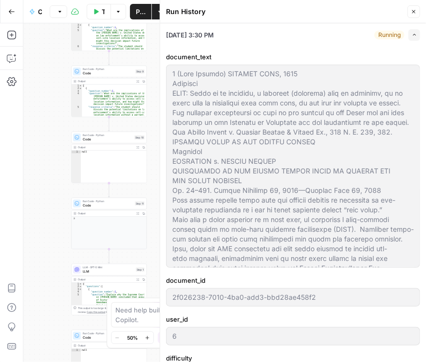
scroll to position [222, 0]
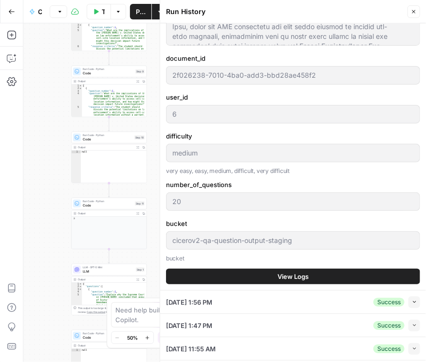
click at [295, 275] on span "View Logs" at bounding box center [292, 277] width 31 height 10
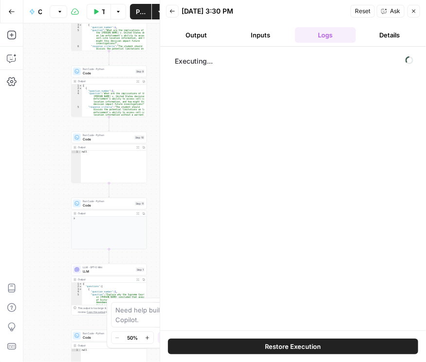
click at [205, 32] on button "Output" at bounding box center [196, 35] width 61 height 16
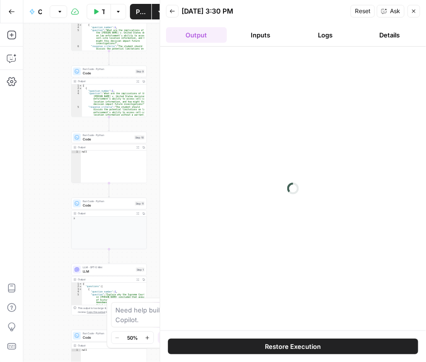
click at [259, 34] on button "Inputs" at bounding box center [261, 35] width 61 height 16
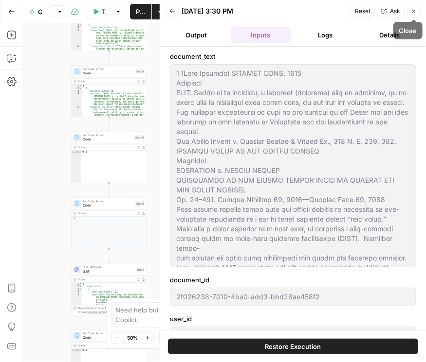
click at [172, 8] on button "Back" at bounding box center [172, 11] width 13 height 13
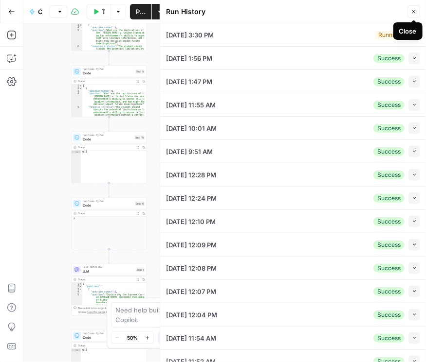
click at [411, 13] on icon "button" at bounding box center [413, 12] width 6 height 6
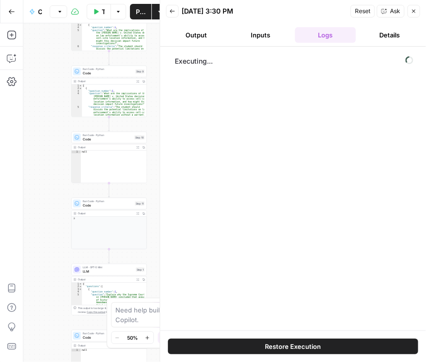
click at [174, 14] on button "Back" at bounding box center [172, 11] width 13 height 13
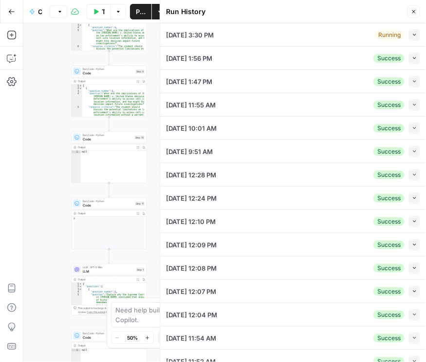
click at [415, 8] on button "Close" at bounding box center [413, 11] width 13 height 13
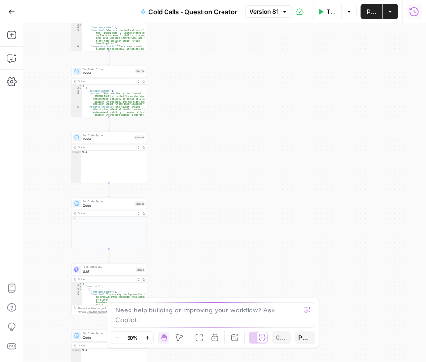
click at [412, 11] on icon "button" at bounding box center [414, 12] width 10 height 10
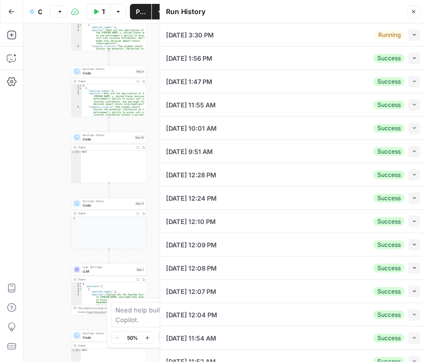
click at [412, 11] on icon "button" at bounding box center [413, 12] width 6 height 6
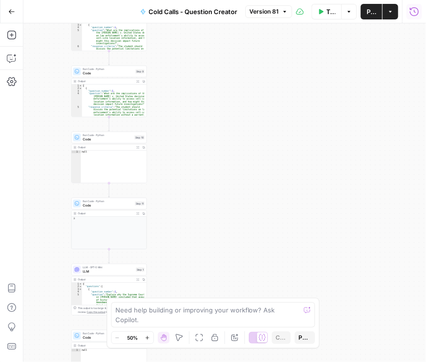
click at [408, 9] on button "Run History" at bounding box center [414, 12] width 16 height 16
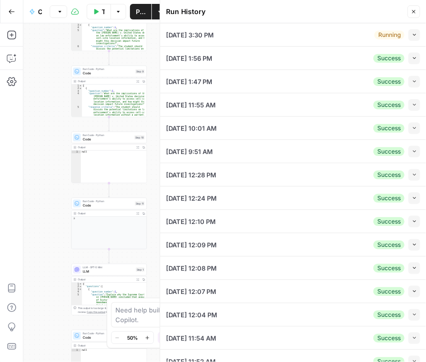
click at [411, 34] on icon "button" at bounding box center [413, 34] width 5 height 5
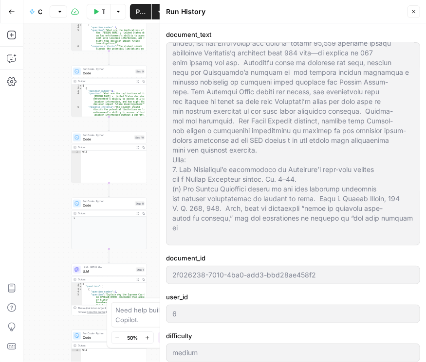
scroll to position [222, 0]
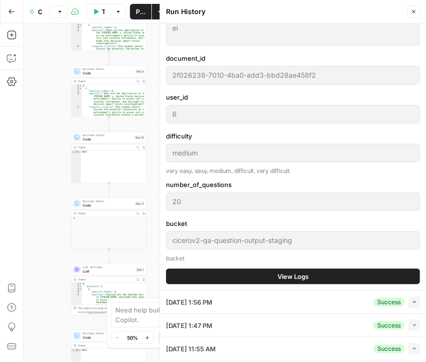
click at [334, 282] on button "View Logs" at bounding box center [293, 277] width 254 height 16
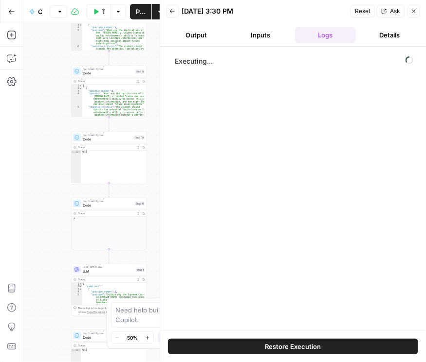
click at [267, 40] on button "Inputs" at bounding box center [261, 35] width 61 height 16
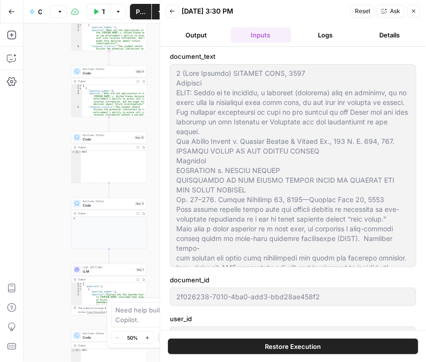
click at [204, 33] on button "Output" at bounding box center [196, 35] width 61 height 16
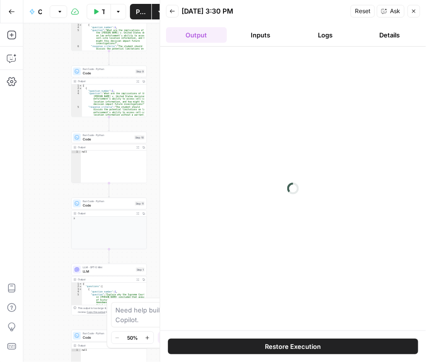
click at [270, 33] on button "Inputs" at bounding box center [261, 35] width 61 height 16
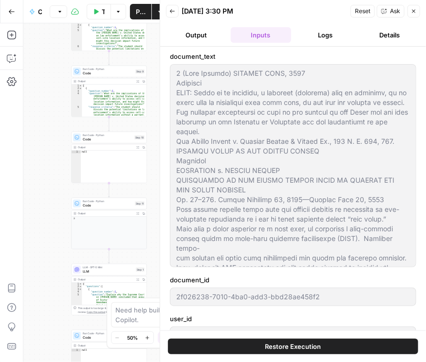
click at [332, 33] on button "Logs" at bounding box center [325, 35] width 61 height 16
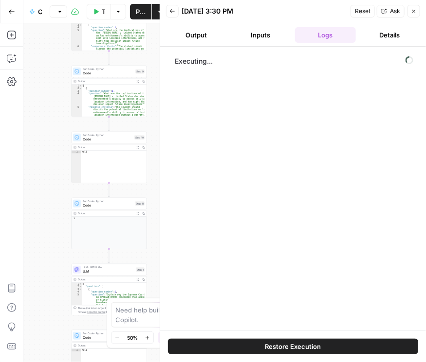
click at [415, 11] on icon "button" at bounding box center [413, 11] width 6 height 6
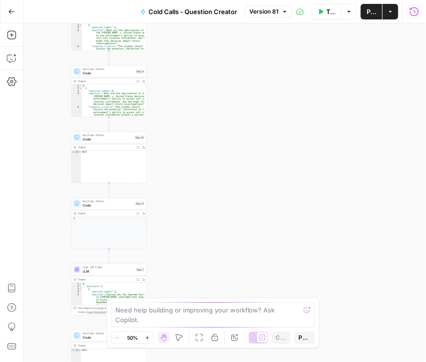
click at [413, 10] on icon "button" at bounding box center [414, 12] width 10 height 10
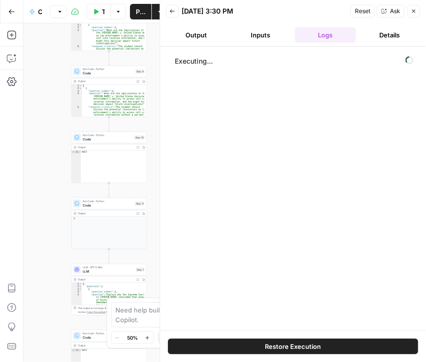
click at [175, 16] on button "Back" at bounding box center [172, 11] width 13 height 13
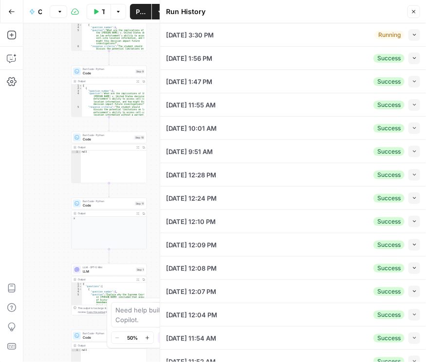
click at [411, 8] on button "Close" at bounding box center [413, 11] width 13 height 13
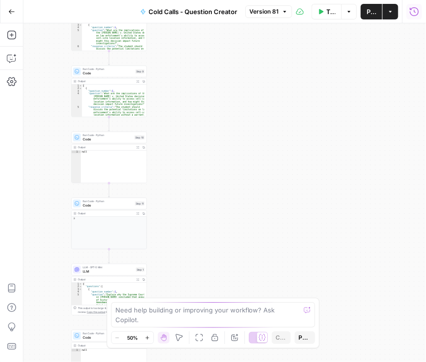
click at [425, 150] on html "Rhetoric New Home Browse Your Data Recent Grids [PERSON_NAME] Test Workflow - C…" at bounding box center [213, 181] width 426 height 362
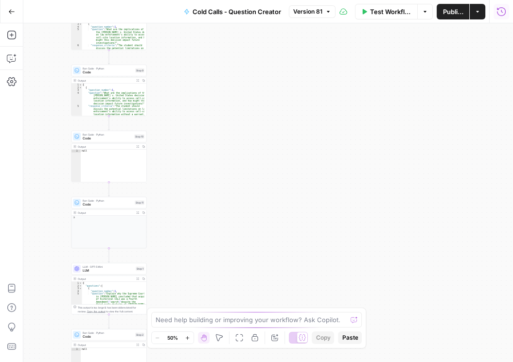
click at [425, 17] on button "Publish" at bounding box center [453, 12] width 33 height 16
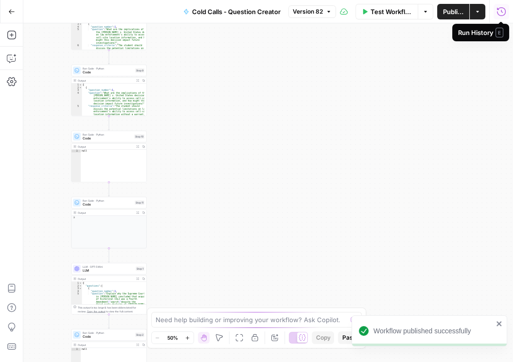
click at [425, 11] on icon "button" at bounding box center [502, 12] width 10 height 10
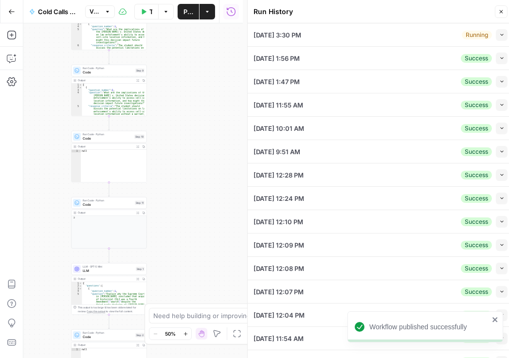
click at [425, 10] on icon "button" at bounding box center [501, 12] width 6 height 6
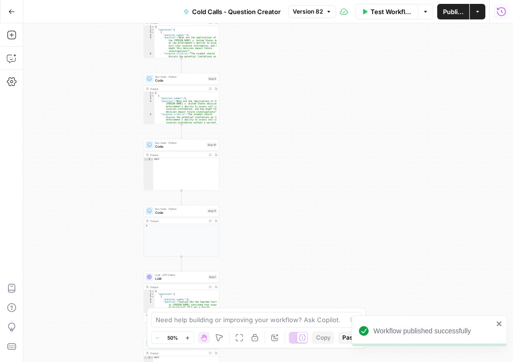
drag, startPoint x: 225, startPoint y: 211, endPoint x: 276, endPoint y: 196, distance: 53.1
click at [303, 224] on div "Workflow Set Inputs Inputs LLM · GPT-5 Mini LLM Step 7 Output Expand Output Cop…" at bounding box center [268, 192] width 490 height 339
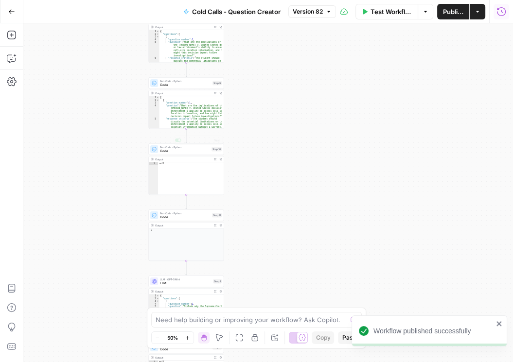
drag, startPoint x: 288, startPoint y: 127, endPoint x: 299, endPoint y: 229, distance: 102.2
click at [298, 228] on div "Workflow Set Inputs Inputs LLM · GPT-5 Mini LLM Step 7 Output Expand Output Cop…" at bounding box center [268, 192] width 490 height 339
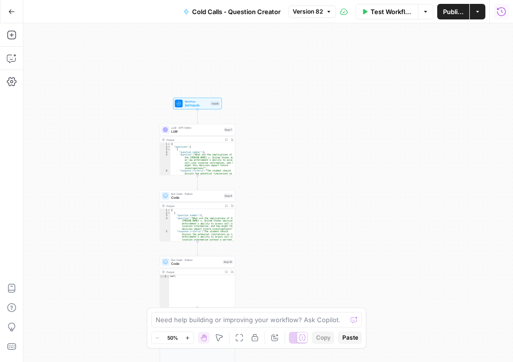
click at [198, 128] on span "LLM · GPT-5 Mini" at bounding box center [196, 128] width 51 height 4
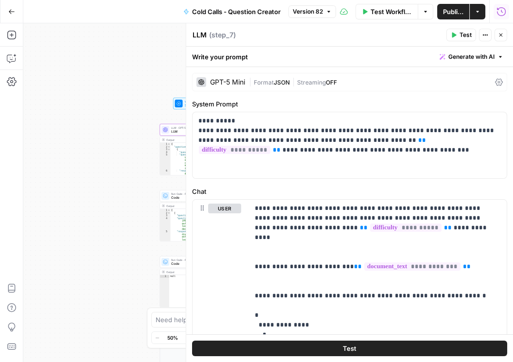
click at [425, 83] on icon at bounding box center [499, 82] width 8 height 8
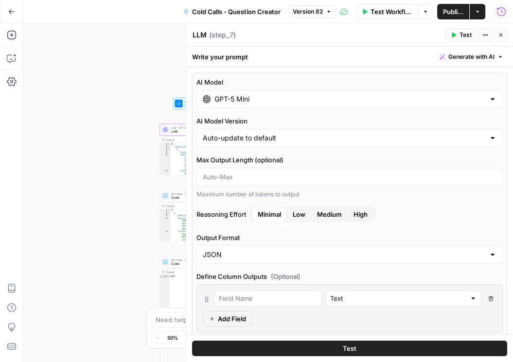
click at [425, 101] on input "GPT-5 Mini" at bounding box center [349, 99] width 270 height 10
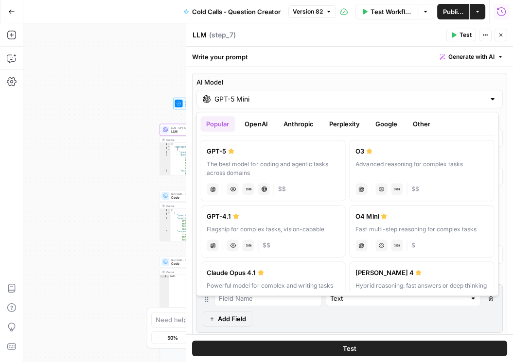
click at [393, 127] on button "Google" at bounding box center [386, 124] width 34 height 16
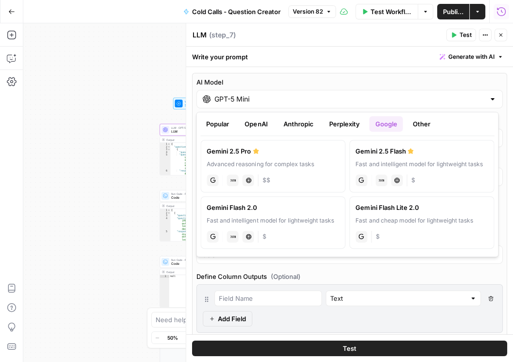
click at [382, 152] on div "Gemini 2.5 Flash" at bounding box center [422, 151] width 132 height 10
type input "Gemini 2.5 Flash"
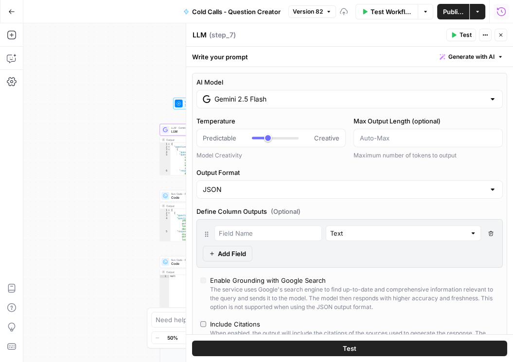
click at [425, 14] on span "Publish" at bounding box center [453, 12] width 20 height 10
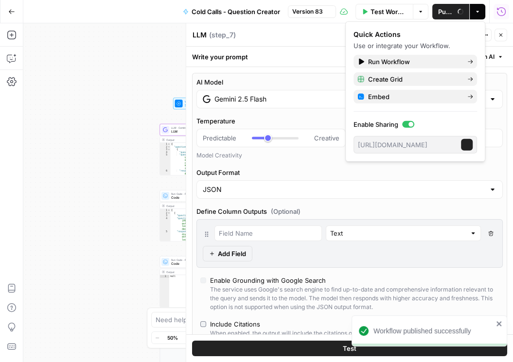
click at [425, 36] on icon "button" at bounding box center [501, 35] width 6 height 6
type input "***"
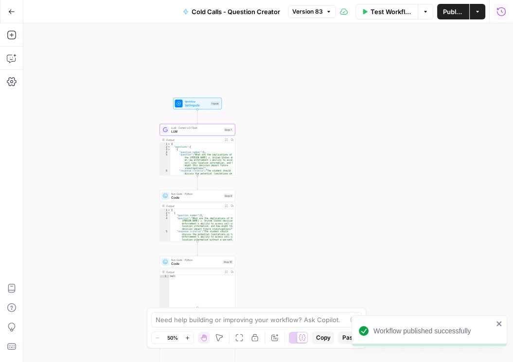
click at [425, 14] on icon "button" at bounding box center [502, 12] width 10 height 10
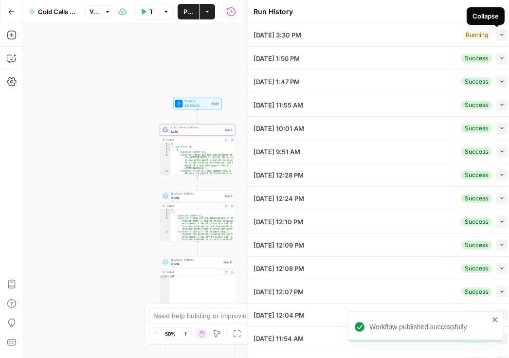
click at [425, 13] on div "Collapse" at bounding box center [485, 16] width 38 height 18
click at [425, 12] on button "Close" at bounding box center [501, 11] width 13 height 13
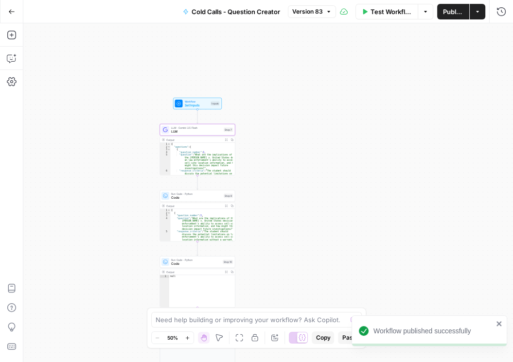
click at [398, 19] on div "Test Workflow Options Publish Actions Run History" at bounding box center [424, 11] width 177 height 23
click at [398, 16] on span "Test Workflow" at bounding box center [391, 12] width 41 height 10
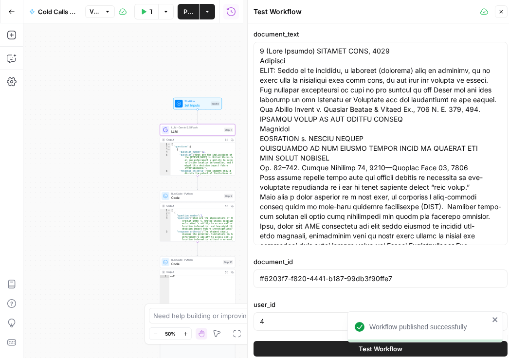
click at [354, 348] on div "Workflow published successfully" at bounding box center [423, 348] width 156 height 4
click at [326, 344] on button "Test Workflow" at bounding box center [380, 349] width 254 height 16
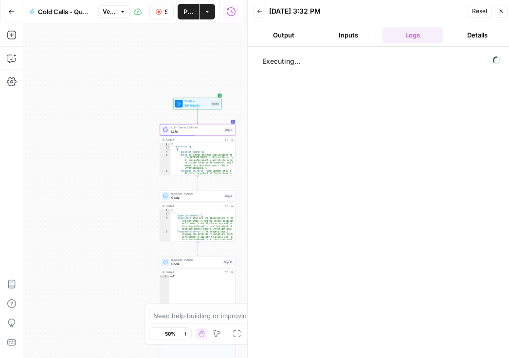
click at [344, 34] on button "Inputs" at bounding box center [348, 35] width 61 height 16
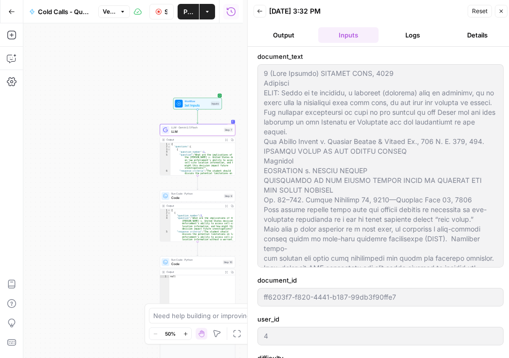
drag, startPoint x: 291, startPoint y: 35, endPoint x: 301, endPoint y: 36, distance: 10.3
click at [291, 35] on button "Output" at bounding box center [283, 35] width 61 height 16
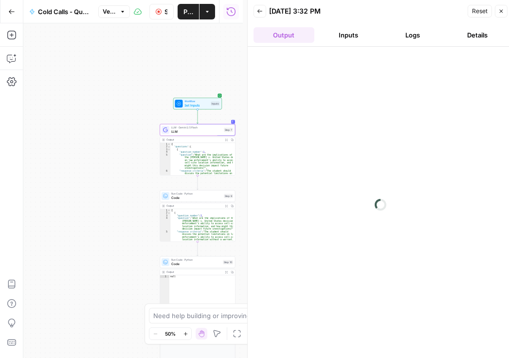
drag, startPoint x: 373, startPoint y: 32, endPoint x: 409, endPoint y: 33, distance: 36.5
click at [373, 32] on button "Inputs" at bounding box center [348, 35] width 61 height 16
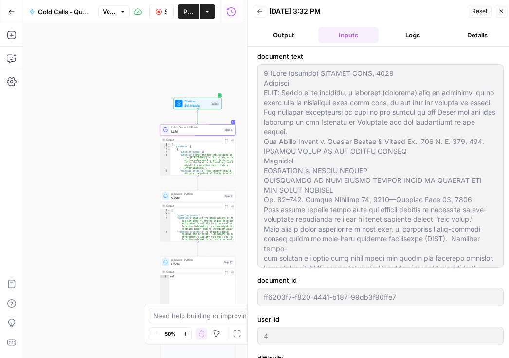
click at [409, 33] on button "Logs" at bounding box center [412, 35] width 61 height 16
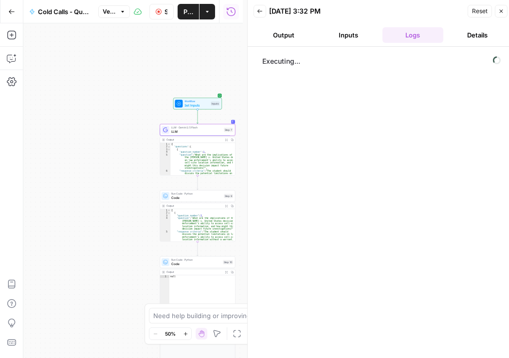
click at [258, 13] on icon "button" at bounding box center [260, 11] width 6 height 6
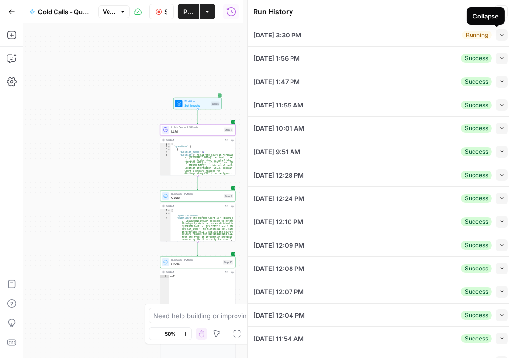
click at [425, 37] on icon "button" at bounding box center [501, 34] width 5 height 5
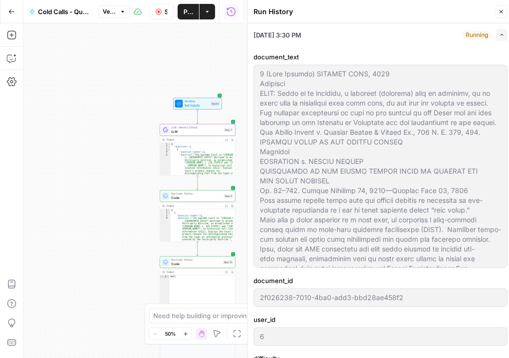
click at [425, 37] on icon "button" at bounding box center [501, 34] width 5 height 5
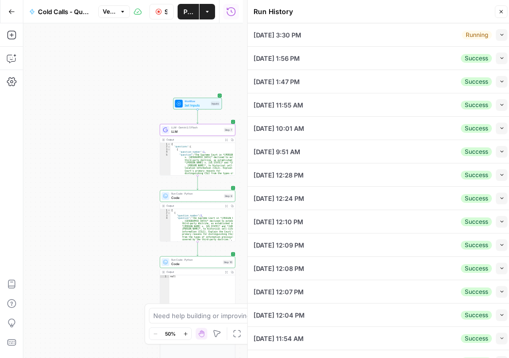
click at [425, 12] on icon "button" at bounding box center [501, 12] width 6 height 6
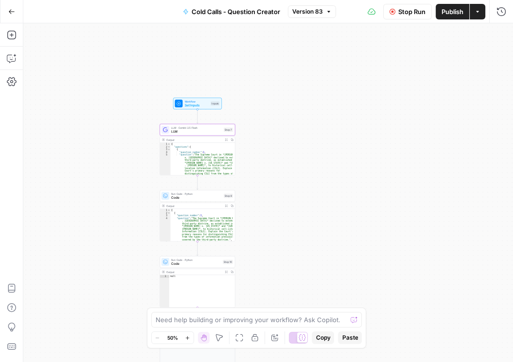
click at [207, 131] on span "LLM" at bounding box center [196, 131] width 51 height 5
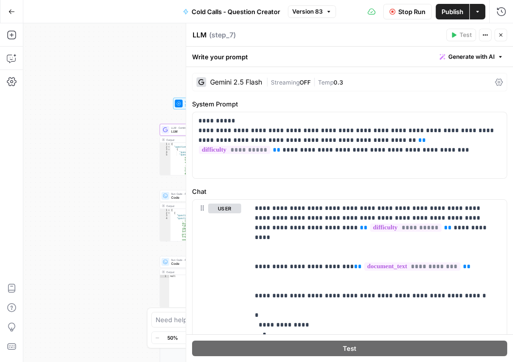
click at [425, 81] on div "Gemini 2.5 Flash | Streaming OFF | Temp 0.3" at bounding box center [349, 82] width 315 height 18
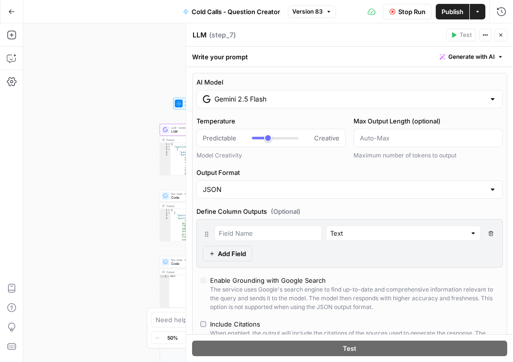
click at [425, 93] on div "Gemini 2.5 Flash" at bounding box center [349, 99] width 306 height 18
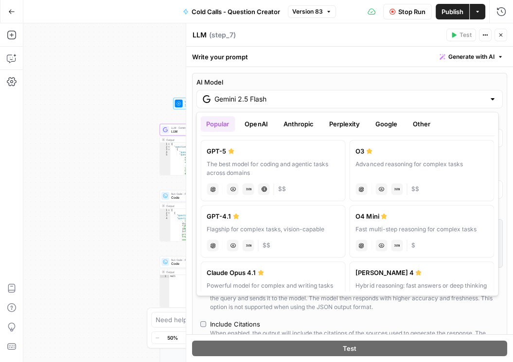
click at [265, 123] on button "OpenAI" at bounding box center [256, 124] width 35 height 16
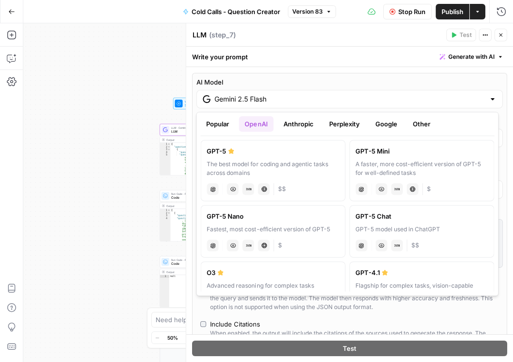
type input "***"
click at [389, 158] on label "GPT-5 Mini A faster, more cost-efficient version of GPT-5 for well-defined task…" at bounding box center [421, 170] width 145 height 61
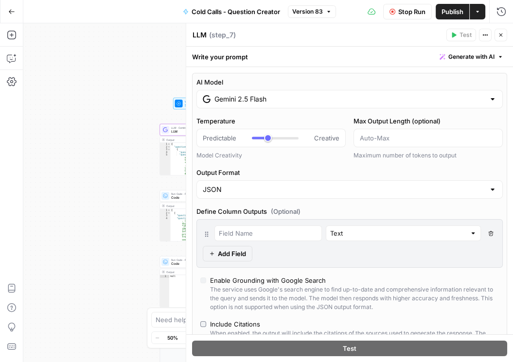
type input "GPT-5 Mini"
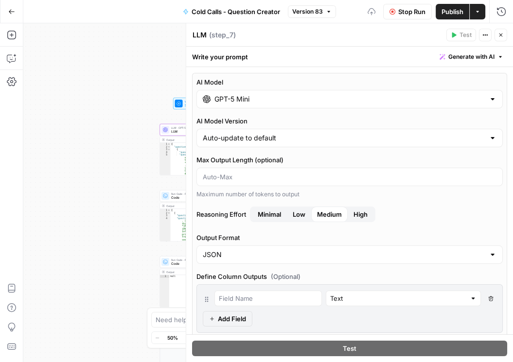
click at [275, 212] on span "Minimal" at bounding box center [269, 215] width 23 height 10
click at [425, 17] on div "Cancel the current test to test again." at bounding box center [448, 16] width 110 height 10
drag, startPoint x: 446, startPoint y: 11, endPoint x: 453, endPoint y: 13, distance: 7.5
click at [425, 11] on span "Publish" at bounding box center [453, 12] width 22 height 10
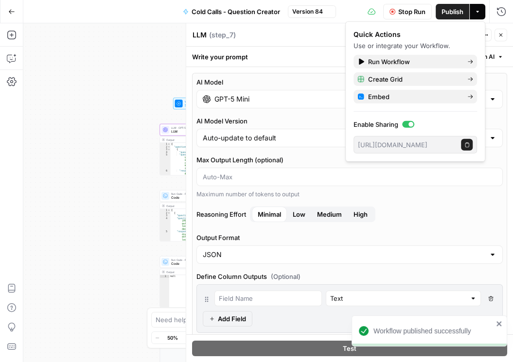
click at [425, 36] on icon "button" at bounding box center [501, 35] width 6 height 6
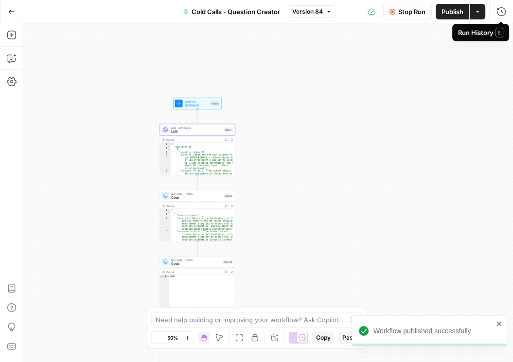
click at [400, 11] on span "Stop Run" at bounding box center [411, 12] width 27 height 10
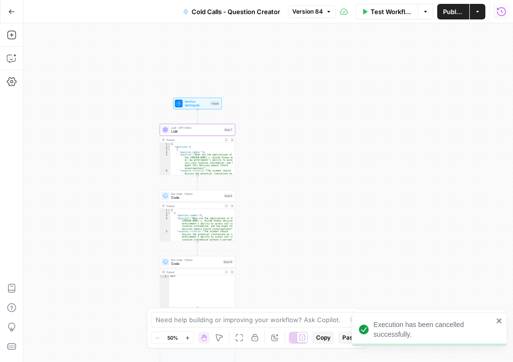
click at [425, 12] on icon "button" at bounding box center [502, 12] width 10 height 10
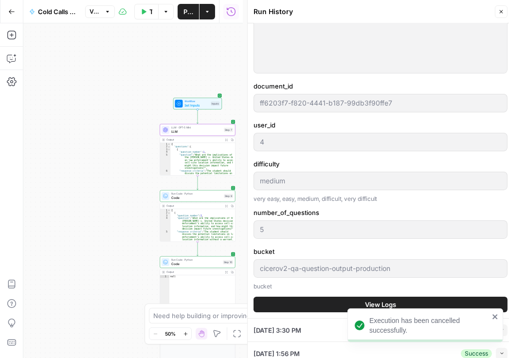
scroll to position [333, 0]
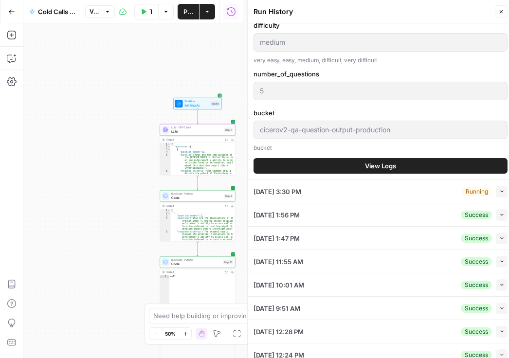
click at [425, 186] on button "Collapse" at bounding box center [502, 192] width 12 height 12
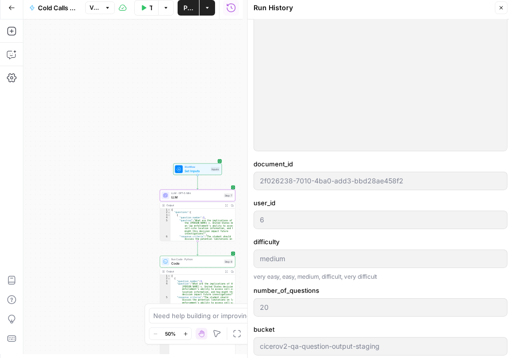
scroll to position [195, 0]
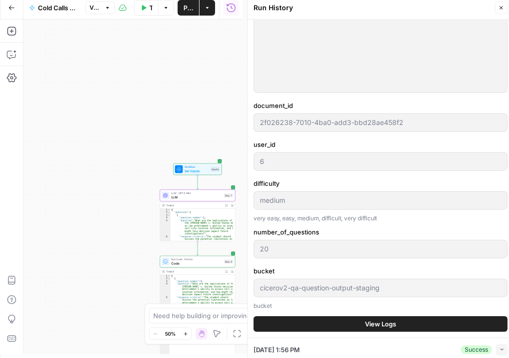
click at [386, 319] on span "View Logs" at bounding box center [380, 324] width 31 height 10
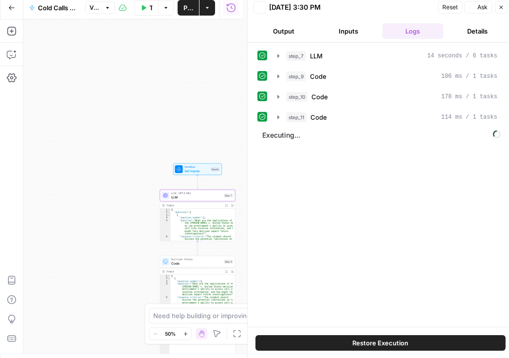
scroll to position [0, 0]
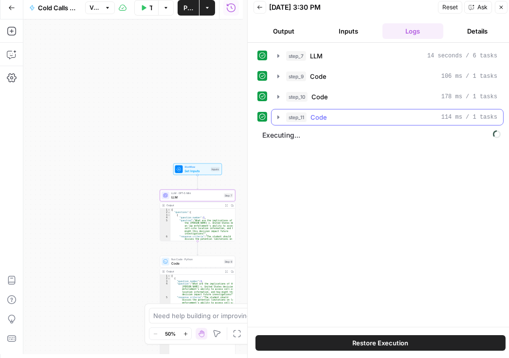
click at [277, 116] on icon "button" at bounding box center [278, 117] width 8 height 8
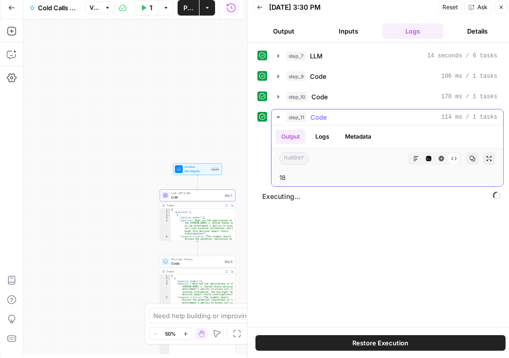
click at [277, 116] on icon "button" at bounding box center [278, 117] width 8 height 8
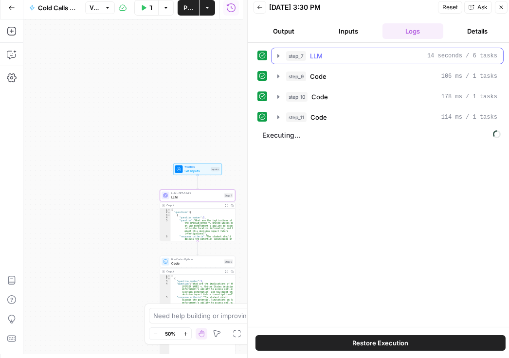
click at [281, 55] on icon "button" at bounding box center [278, 56] width 8 height 8
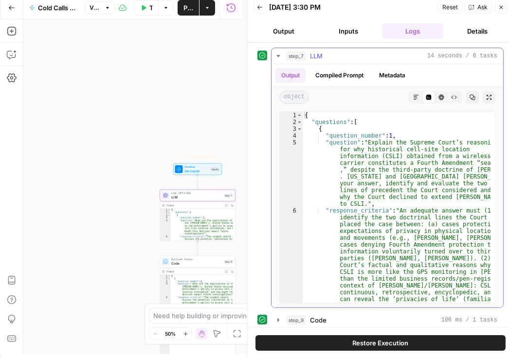
click at [333, 75] on button "Compiled Prompt" at bounding box center [339, 75] width 60 height 15
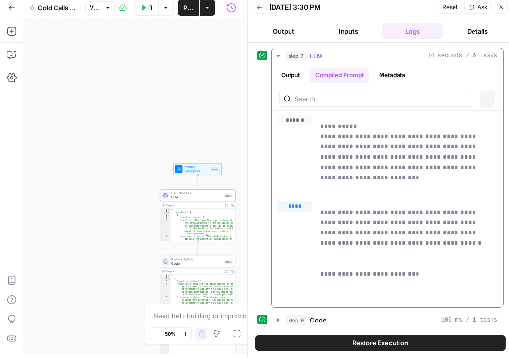
click at [397, 76] on button "Metadata" at bounding box center [392, 75] width 38 height 15
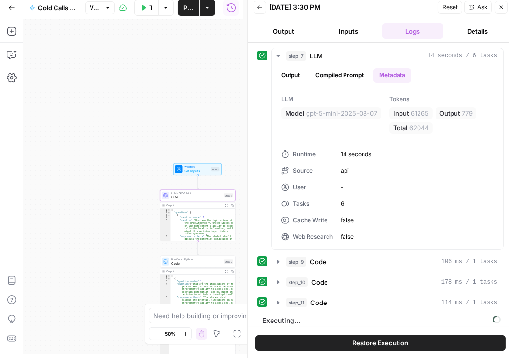
click at [290, 32] on button "Output" at bounding box center [283, 31] width 61 height 16
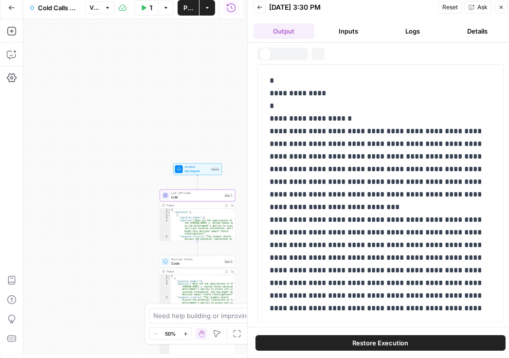
click at [259, 6] on icon "button" at bounding box center [260, 7] width 6 height 6
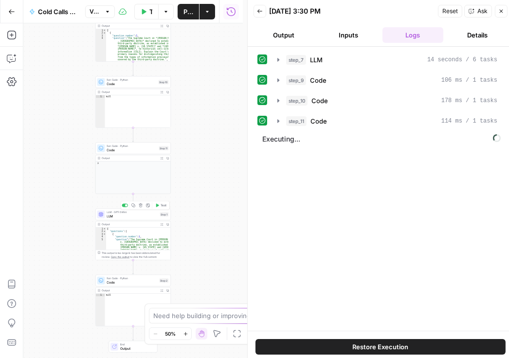
click at [137, 215] on span "LLM" at bounding box center [132, 216] width 51 height 5
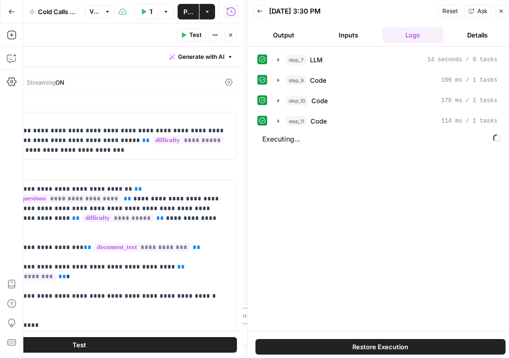
click at [223, 86] on div "GPT-5 Mini | Format JSON | Streaming ON" at bounding box center [79, 82] width 315 height 18
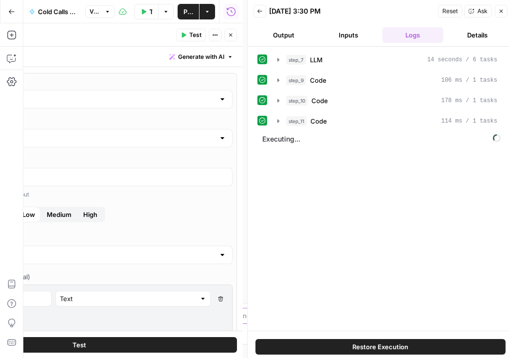
click at [232, 38] on button "Close" at bounding box center [230, 35] width 13 height 13
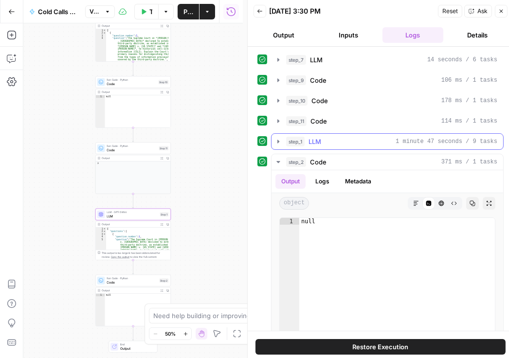
click at [279, 142] on icon "button" at bounding box center [278, 142] width 8 height 8
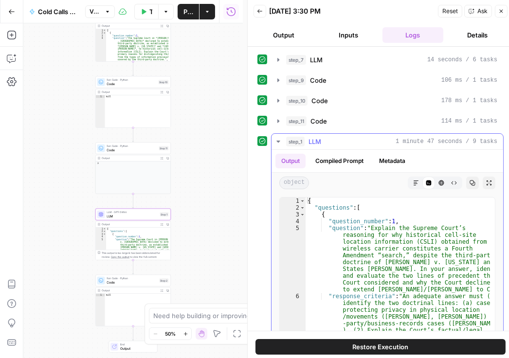
click at [279, 142] on icon "button" at bounding box center [278, 142] width 8 height 8
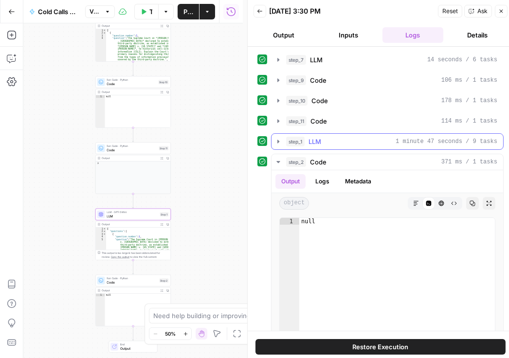
click at [276, 140] on icon "button" at bounding box center [278, 142] width 8 height 8
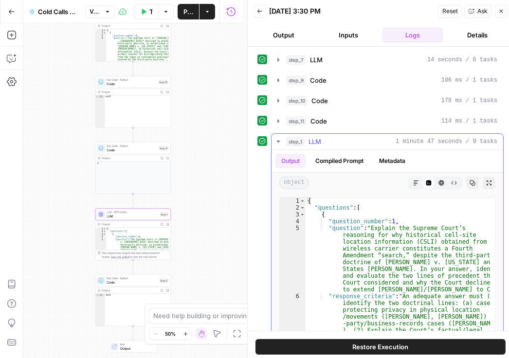
click at [276, 140] on icon "button" at bounding box center [278, 142] width 8 height 8
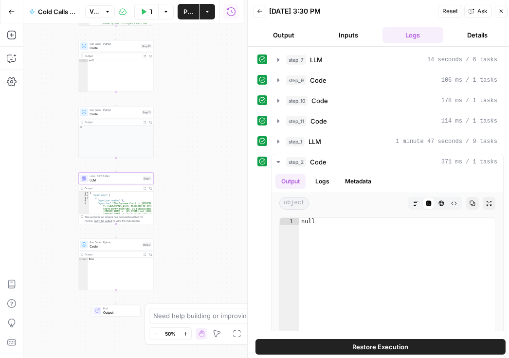
drag, startPoint x: 156, startPoint y: 220, endPoint x: 170, endPoint y: 223, distance: 13.8
click at [170, 223] on div "Workflow Set Inputs Inputs LLM · GPT-5 Mini LLM Step 7 Output Expand Output Cop…" at bounding box center [132, 190] width 219 height 335
click at [258, 8] on icon "button" at bounding box center [260, 11] width 6 height 6
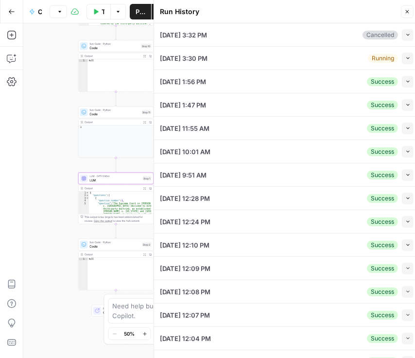
click at [411, 10] on button "Close" at bounding box center [407, 11] width 13 height 13
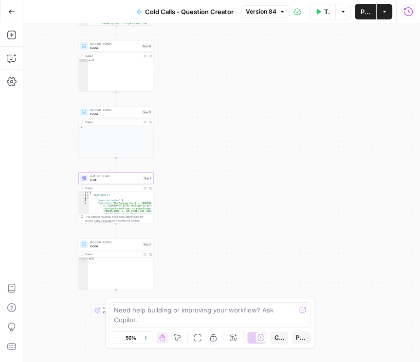
click at [409, 13] on icon "button" at bounding box center [408, 12] width 10 height 10
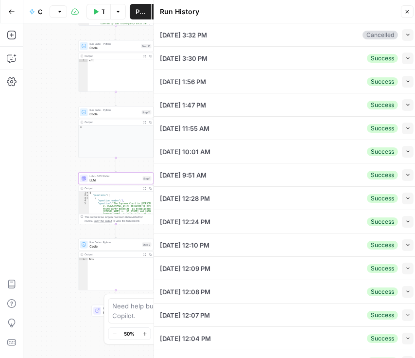
click at [409, 14] on icon "button" at bounding box center [408, 12] width 6 height 6
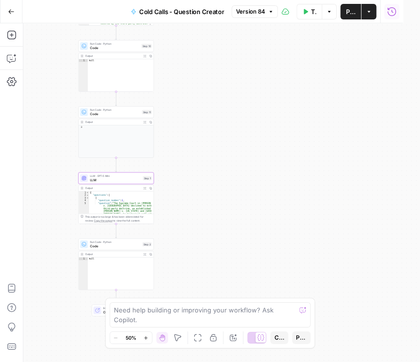
click at [396, 14] on icon "button" at bounding box center [391, 12] width 9 height 10
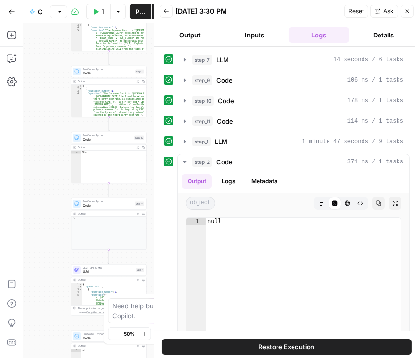
click at [168, 13] on icon "button" at bounding box center [166, 11] width 6 height 6
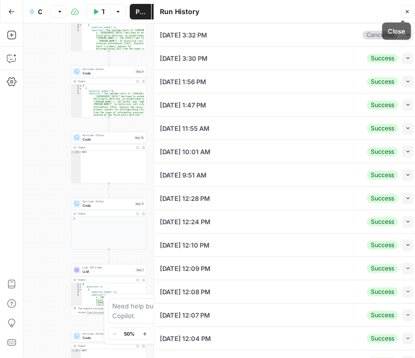
click at [406, 12] on icon "button" at bounding box center [408, 12] width 6 height 6
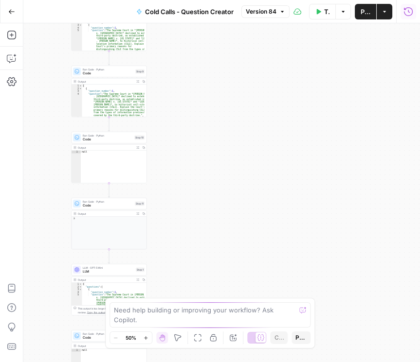
click at [407, 10] on icon "button" at bounding box center [408, 12] width 10 height 10
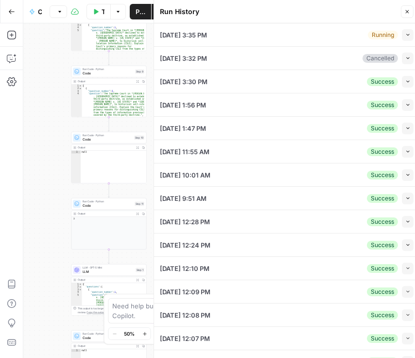
click at [406, 36] on icon "button" at bounding box center [408, 34] width 5 height 5
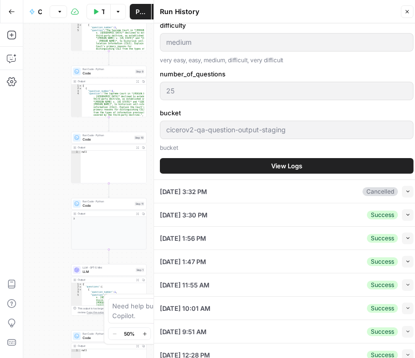
scroll to position [333, 0]
click at [286, 162] on span "View Logs" at bounding box center [286, 166] width 31 height 10
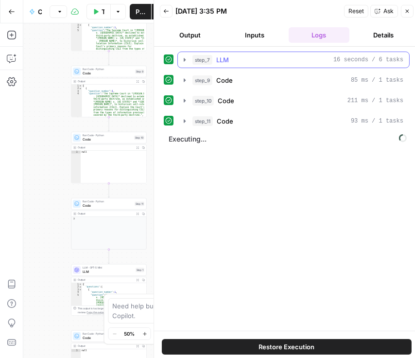
click at [184, 58] on icon "button" at bounding box center [185, 59] width 2 height 3
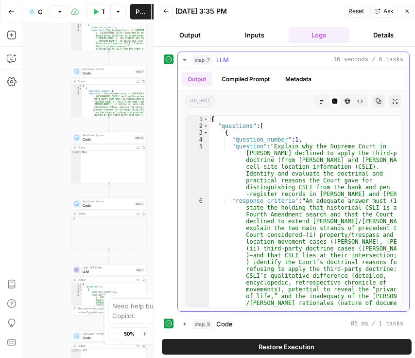
click at [184, 59] on icon "button" at bounding box center [184, 60] width 3 height 2
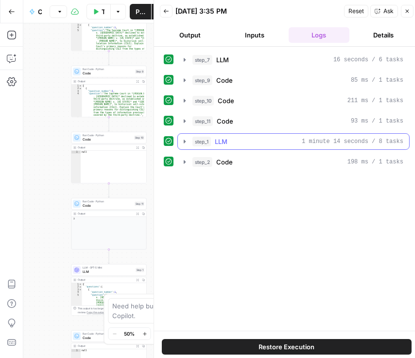
click at [182, 139] on icon "button" at bounding box center [185, 142] width 8 height 8
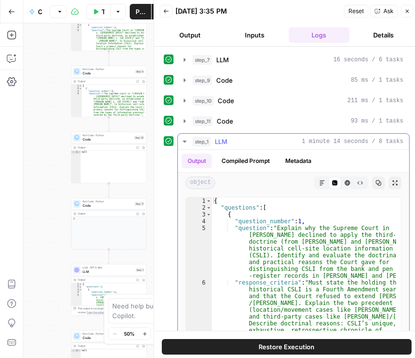
click at [183, 138] on icon "button" at bounding box center [185, 142] width 8 height 8
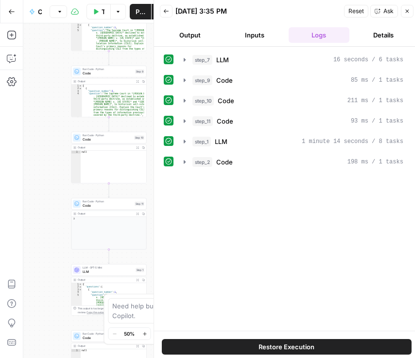
click at [169, 14] on icon "button" at bounding box center [166, 11] width 6 height 6
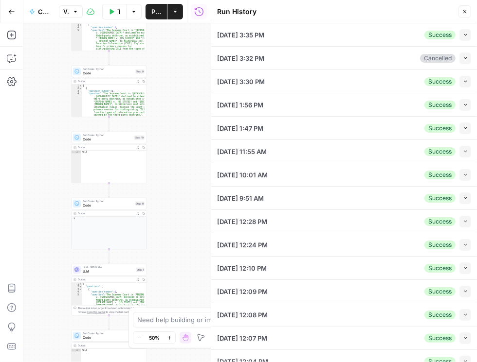
click at [419, 11] on icon "button" at bounding box center [465, 12] width 6 height 6
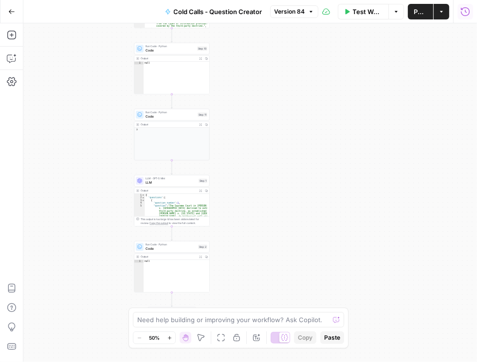
drag, startPoint x: 206, startPoint y: 187, endPoint x: 267, endPoint y: 98, distance: 108.5
click at [267, 98] on div "Workflow Set Inputs Inputs LLM · GPT-5 Mini LLM Step 7 Output Expand Output Cop…" at bounding box center [249, 192] width 453 height 339
click at [166, 183] on span "LLM" at bounding box center [169, 182] width 51 height 5
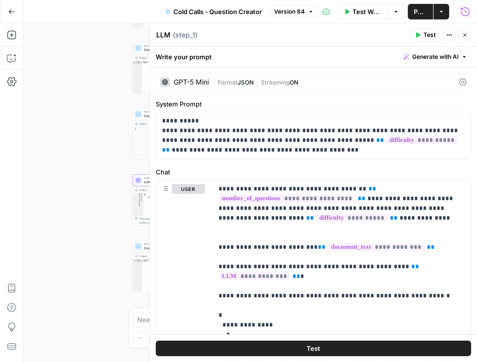
click at [419, 82] on icon at bounding box center [463, 82] width 8 height 8
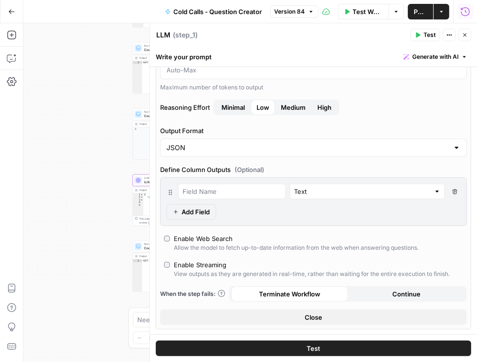
scroll to position [111, 0]
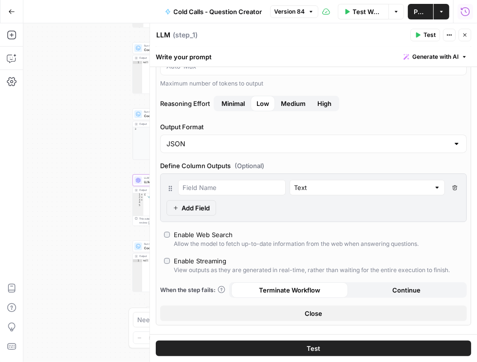
click at [419, 38] on button "Close" at bounding box center [464, 35] width 13 height 13
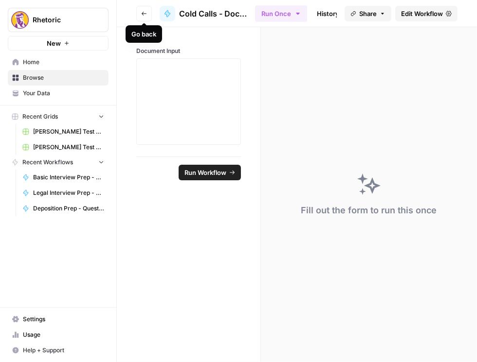
click at [144, 14] on icon "button" at bounding box center [144, 14] width 5 height 4
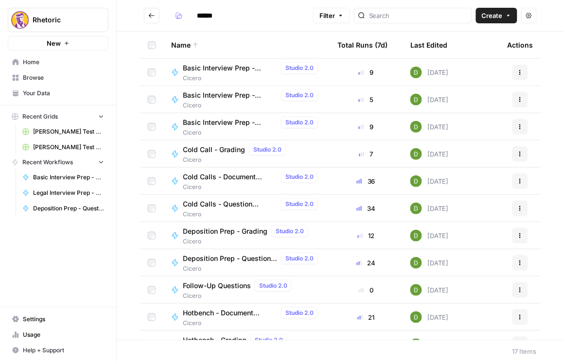
click at [218, 146] on span "Cold Call - Grading" at bounding box center [214, 150] width 62 height 10
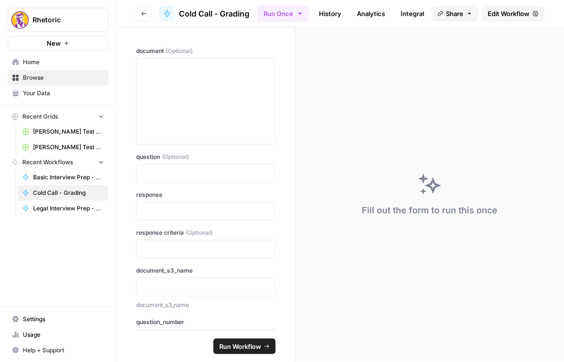
click at [476, 13] on span "Edit Workflow" at bounding box center [509, 14] width 42 height 10
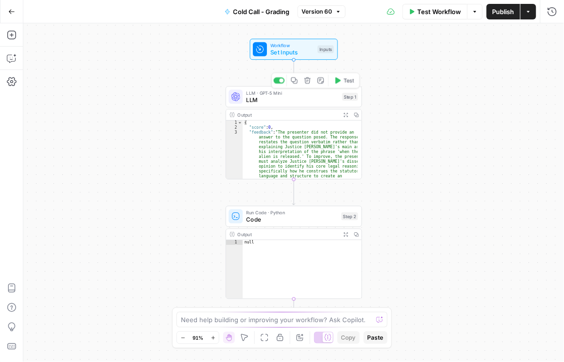
click at [263, 100] on span "LLM" at bounding box center [293, 99] width 92 height 9
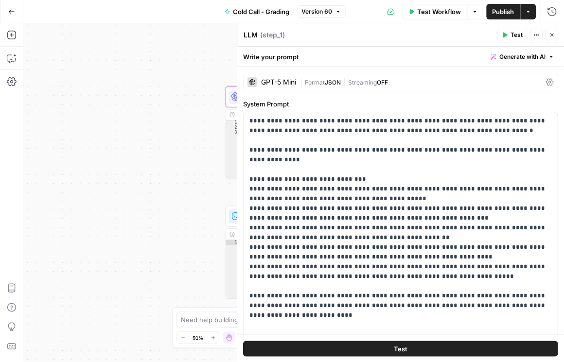
click at [476, 85] on div "GPT-5 Mini | Format JSON | Streaming OFF" at bounding box center [401, 82] width 315 height 18
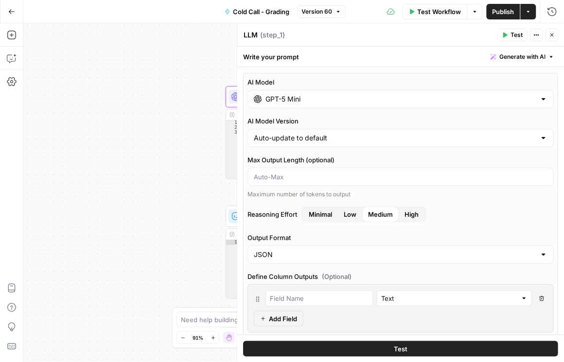
click at [476, 37] on button "Close" at bounding box center [552, 35] width 13 height 13
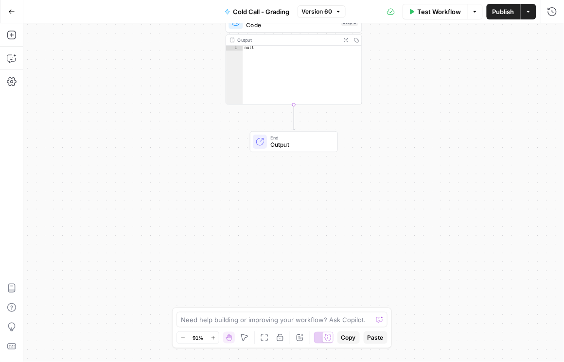
click at [143, 55] on div "Workflow Set Inputs Inputs LLM · GPT-5 Mini LLM Step 1 Output Expand Output Cop…" at bounding box center [293, 192] width 541 height 339
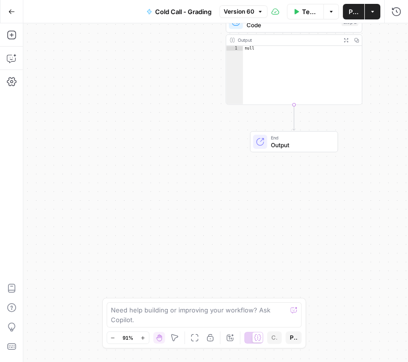
click at [15, 9] on button "Go Back" at bounding box center [12, 12] width 18 height 18
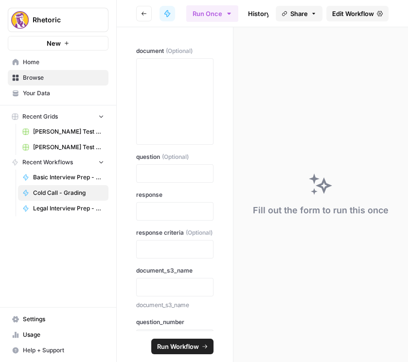
click at [143, 12] on icon "button" at bounding box center [144, 14] width 6 height 6
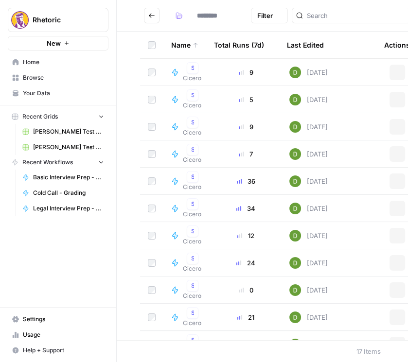
type input "******"
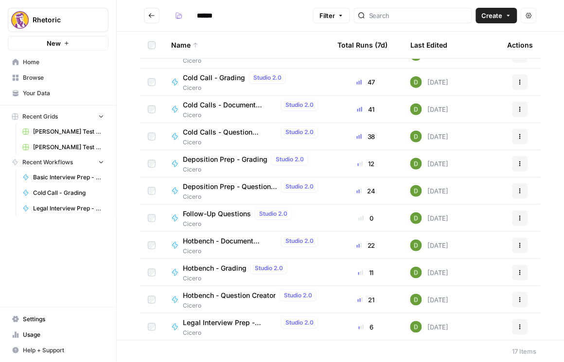
scroll to position [83, 0]
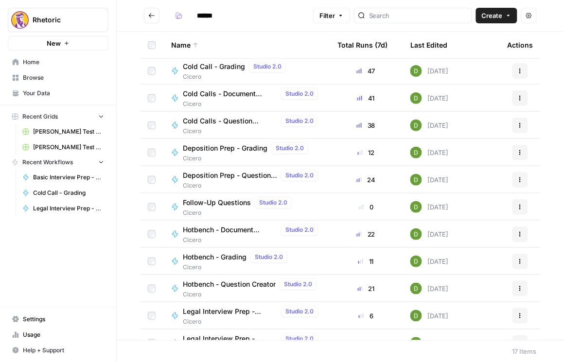
click at [208, 286] on span "Hotbench - Question Creator" at bounding box center [229, 285] width 93 height 10
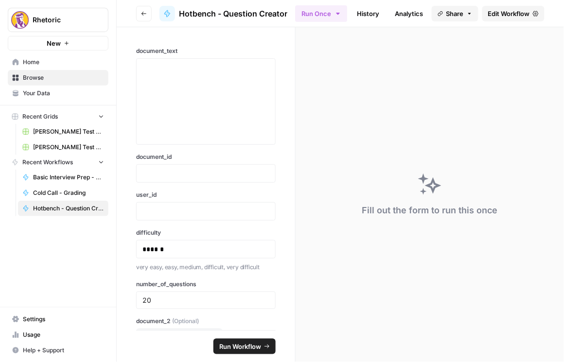
click at [476, 15] on span "Edit Workflow" at bounding box center [509, 14] width 42 height 10
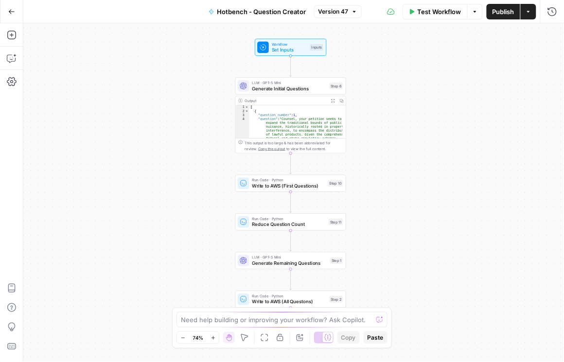
click at [272, 89] on span "Generate Initial Questions" at bounding box center [289, 88] width 74 height 7
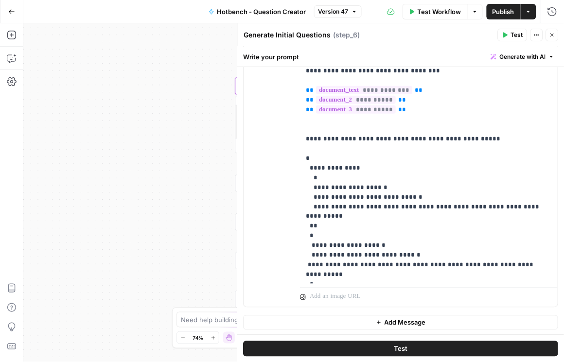
scroll to position [206, 0]
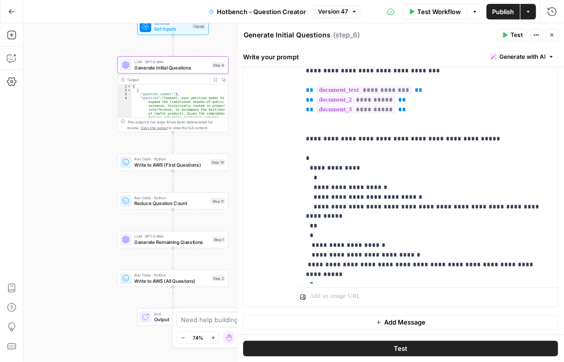
drag, startPoint x: 168, startPoint y: 216, endPoint x: 52, endPoint y: 196, distance: 118.0
click at [52, 196] on div "Workflow Set Inputs Inputs LLM · GPT-5 Mini Generate Initial Questions Step 6 O…" at bounding box center [293, 192] width 541 height 339
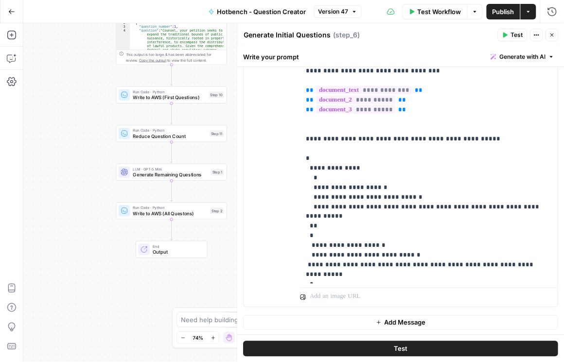
click at [64, 172] on div "Workflow Set Inputs Inputs LLM · GPT-5 Mini Generate Initial Questions Step 6 O…" at bounding box center [293, 192] width 541 height 339
click at [268, 214] on div "user Delete" at bounding box center [276, 150] width 33 height 305
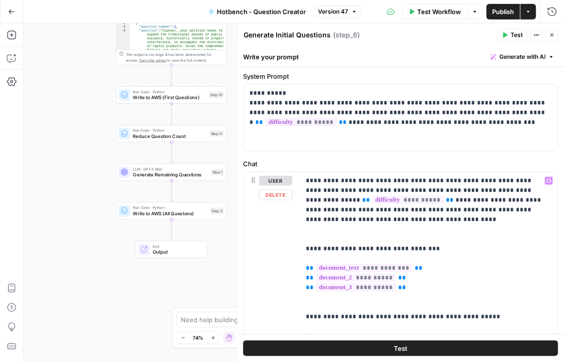
scroll to position [0, 0]
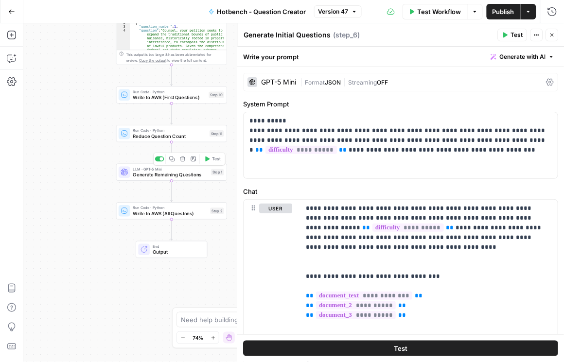
click at [141, 175] on span "Generate Remaining Questions" at bounding box center [170, 174] width 75 height 7
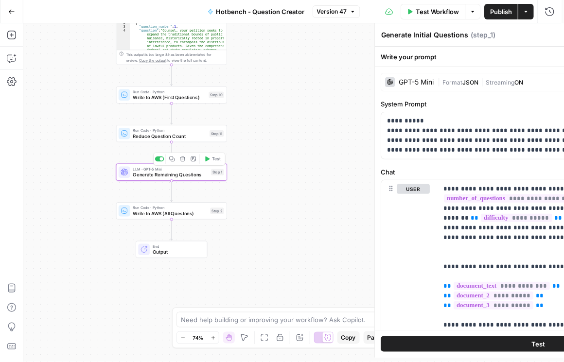
type textarea "Generate Remaining Questions"
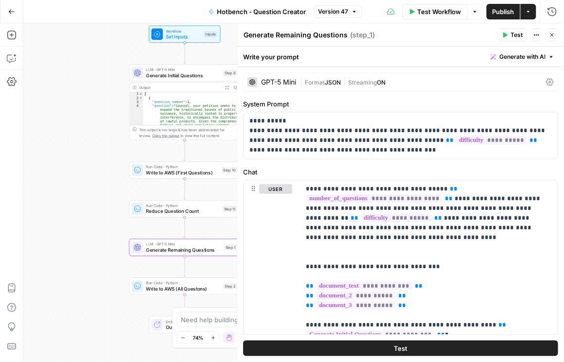
drag, startPoint x: 95, startPoint y: 142, endPoint x: 89, endPoint y: 148, distance: 8.3
click at [91, 150] on div "Workflow Set Inputs Inputs LLM · GPT-5 Mini Generate Initial Questions Step 6 O…" at bounding box center [293, 192] width 541 height 339
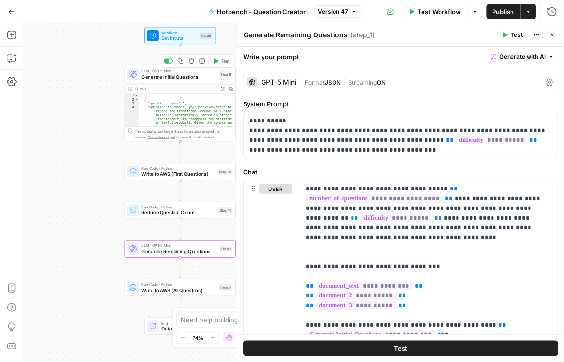
click at [162, 77] on span "Generate Initial Questions" at bounding box center [179, 76] width 74 height 7
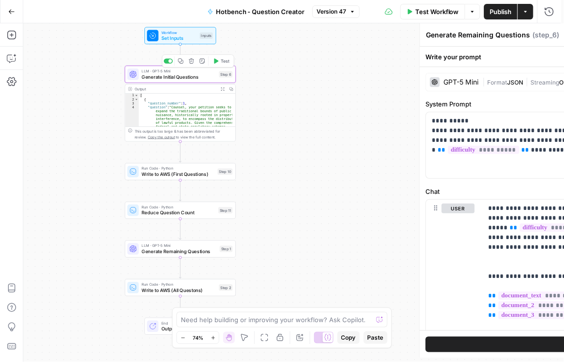
type textarea "Generate Initial Questions"
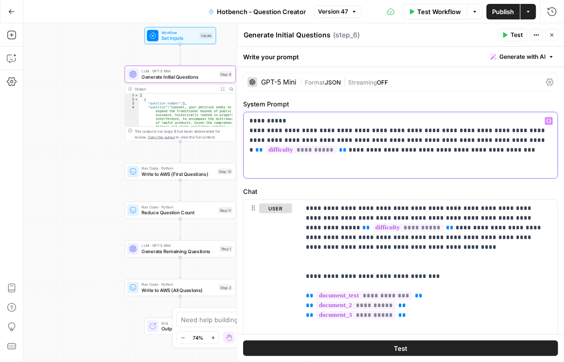
drag, startPoint x: 249, startPoint y: 129, endPoint x: 508, endPoint y: 151, distance: 260.1
click at [476, 151] on div "**********" at bounding box center [401, 145] width 314 height 66
copy p "**********"
click at [157, 252] on span "Generate Remaining Questions" at bounding box center [179, 251] width 75 height 7
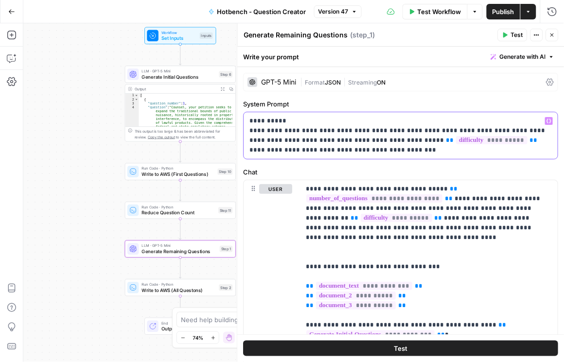
click at [286, 120] on p "**********" at bounding box center [399, 135] width 299 height 39
drag, startPoint x: 320, startPoint y: 129, endPoint x: 280, endPoint y: 134, distance: 40.2
click at [279, 134] on p "**********" at bounding box center [399, 135] width 299 height 39
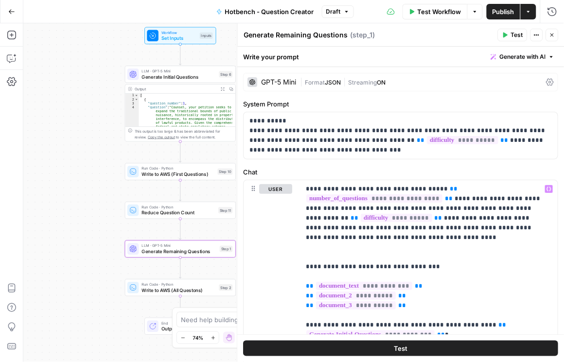
click at [476, 11] on span "Publish" at bounding box center [504, 12] width 22 height 10
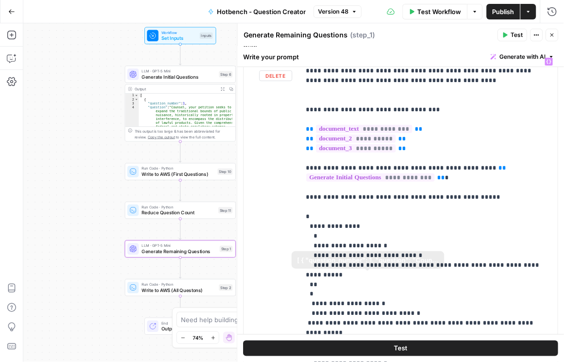
scroll to position [139, 0]
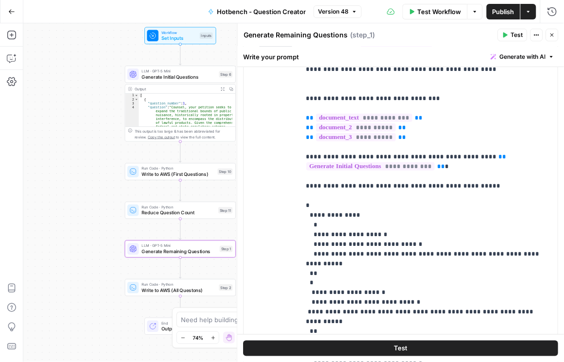
click at [100, 320] on div "Workflow Set Inputs Inputs LLM · GPT-5 Mini Generate Initial Questions Step 6 O…" at bounding box center [293, 192] width 541 height 339
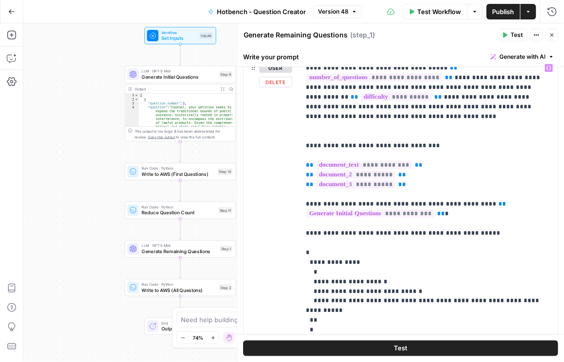
scroll to position [28, 0]
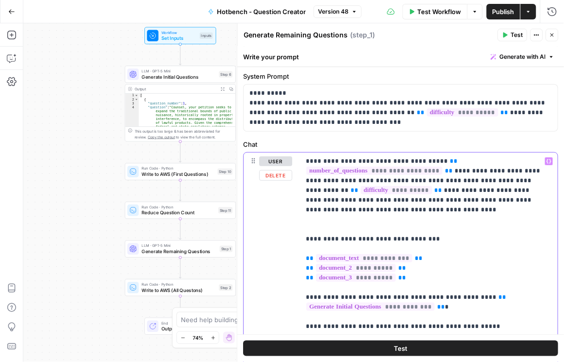
click at [402, 208] on p "**********" at bounding box center [425, 366] width 238 height 418
drag, startPoint x: 365, startPoint y: 211, endPoint x: 334, endPoint y: 212, distance: 31.1
click at [334, 212] on p "**********" at bounding box center [425, 366] width 238 height 418
click at [336, 213] on p "**********" at bounding box center [425, 366] width 238 height 418
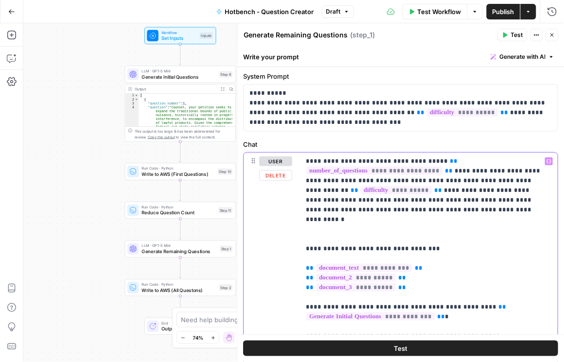
click at [460, 213] on p "**********" at bounding box center [425, 366] width 238 height 418
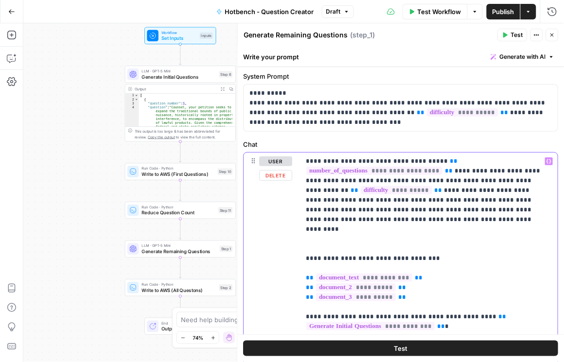
drag, startPoint x: 396, startPoint y: 220, endPoint x: 373, endPoint y: 219, distance: 23.9
copy p "*******"
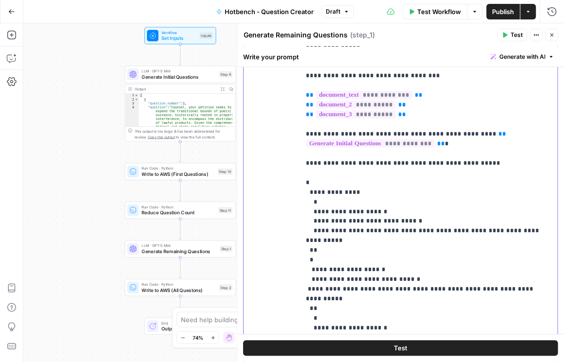
scroll to position [12, 0]
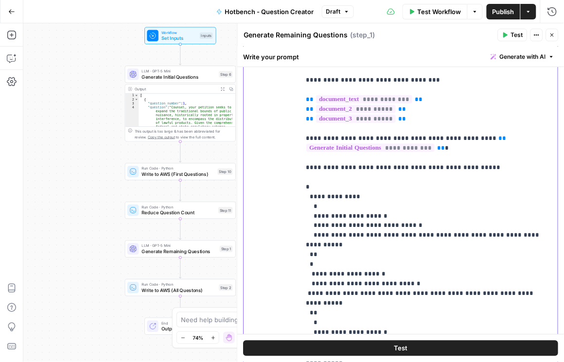
drag, startPoint x: 368, startPoint y: 216, endPoint x: 351, endPoint y: 215, distance: 17.1
click at [351, 215] on p "**********" at bounding box center [425, 192] width 238 height 428
drag, startPoint x: 375, startPoint y: 216, endPoint x: 353, endPoint y: 216, distance: 22.9
click at [353, 216] on p "**********" at bounding box center [425, 192] width 238 height 428
drag, startPoint x: 366, startPoint y: 265, endPoint x: 350, endPoint y: 263, distance: 15.6
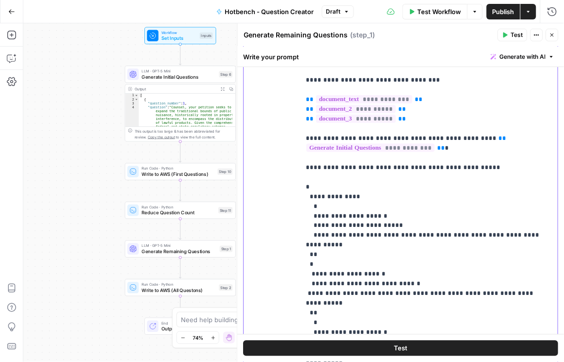
click at [350, 263] on p "**********" at bounding box center [425, 192] width 238 height 428
drag, startPoint x: 366, startPoint y: 313, endPoint x: 351, endPoint y: 312, distance: 15.6
click at [351, 312] on p "**********" at bounding box center [425, 192] width 238 height 428
click at [349, 266] on p "**********" at bounding box center [425, 192] width 238 height 428
click at [354, 264] on p "**********" at bounding box center [425, 192] width 238 height 428
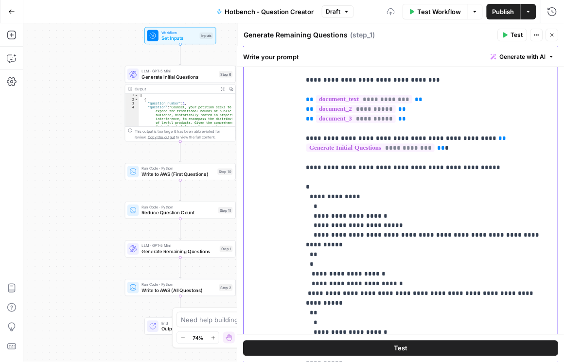
click at [352, 266] on p "**********" at bounding box center [425, 192] width 238 height 428
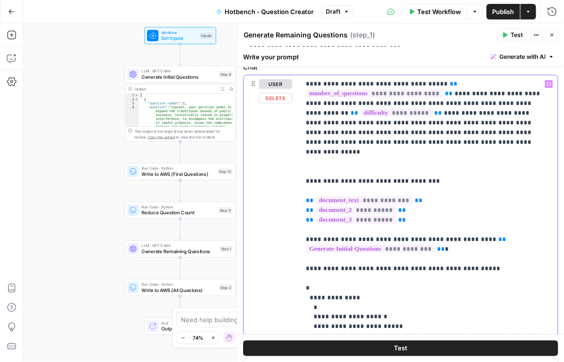
scroll to position [83, 0]
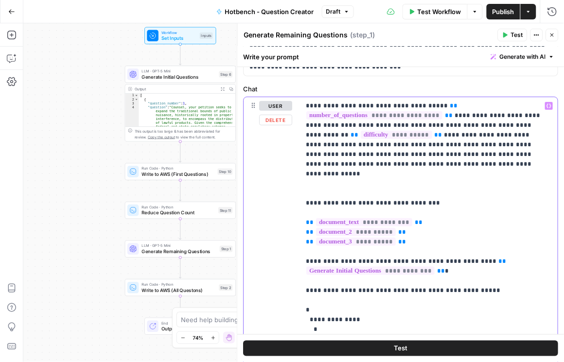
drag, startPoint x: 438, startPoint y: 154, endPoint x: 453, endPoint y: 168, distance: 20.7
click at [453, 168] on p "**********" at bounding box center [425, 315] width 238 height 428
copy p "**"
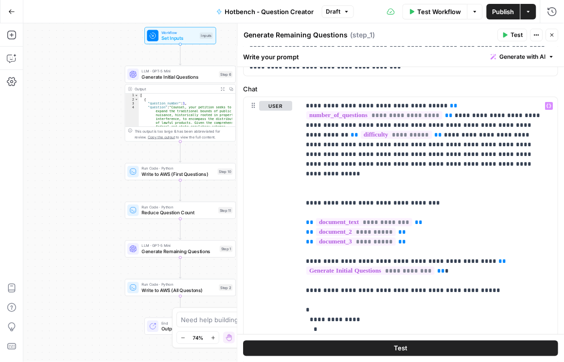
click at [476, 37] on button "Close" at bounding box center [552, 35] width 13 height 13
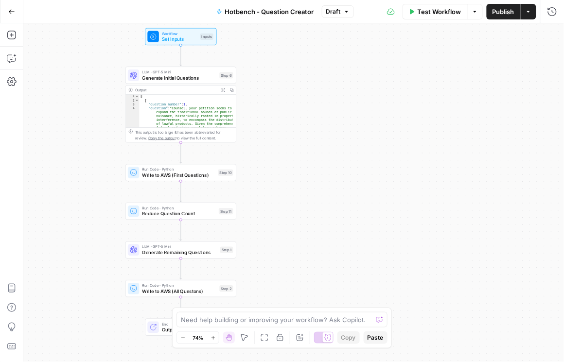
drag, startPoint x: 316, startPoint y: 129, endPoint x: 333, endPoint y: 196, distance: 68.8
click at [338, 198] on div "Workflow Set Inputs Inputs LLM · GPT-5 Mini Generate Initial Questions Step 6 O…" at bounding box center [293, 192] width 541 height 339
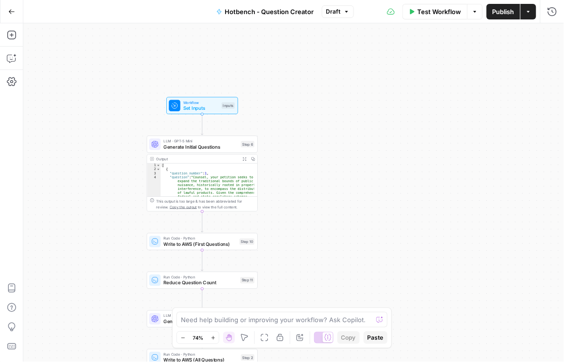
click at [178, 143] on span "Generate Initial Questions" at bounding box center [200, 146] width 74 height 7
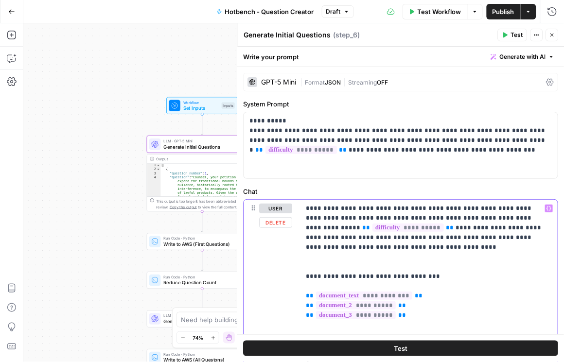
drag, startPoint x: 421, startPoint y: 247, endPoint x: 531, endPoint y: 240, distance: 110.6
click at [476, 240] on p "**********" at bounding box center [427, 345] width 242 height 282
click at [476, 247] on p "**********" at bounding box center [427, 345] width 242 height 282
click at [476, 251] on p "**********" at bounding box center [427, 345] width 242 height 282
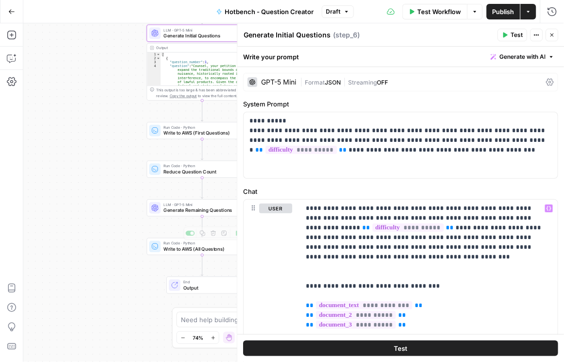
click at [188, 212] on span "Generate Remaining Questions" at bounding box center [200, 210] width 75 height 7
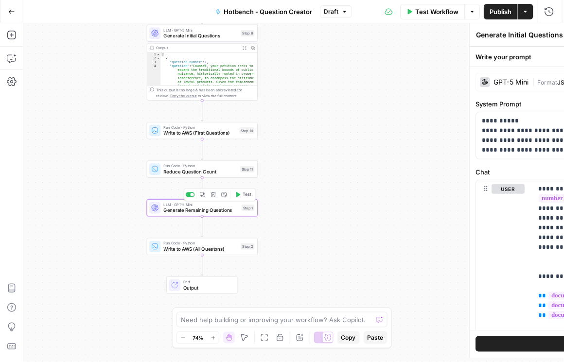
type textarea "Generate Remaining Questions"
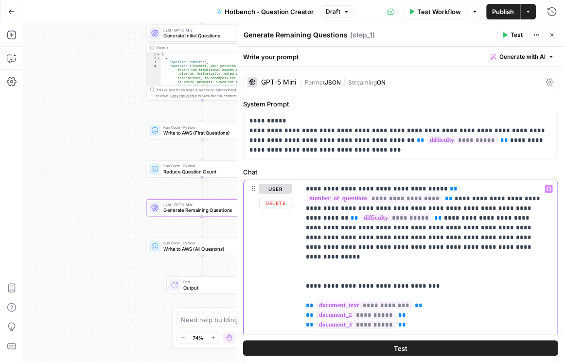
drag, startPoint x: 436, startPoint y: 237, endPoint x: 433, endPoint y: 228, distance: 9.7
copy p "**********"
click at [191, 35] on span "Generate Initial Questions" at bounding box center [200, 35] width 74 height 7
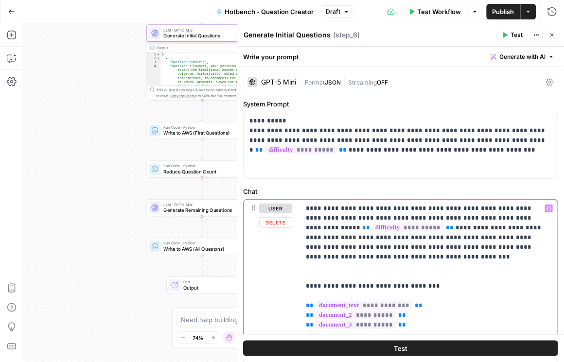
drag, startPoint x: 325, startPoint y: 249, endPoint x: 400, endPoint y: 235, distance: 76.1
click at [400, 235] on p "**********" at bounding box center [427, 345] width 242 height 282
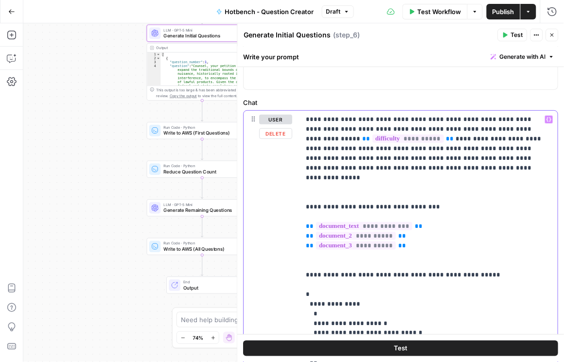
scroll to position [139, 0]
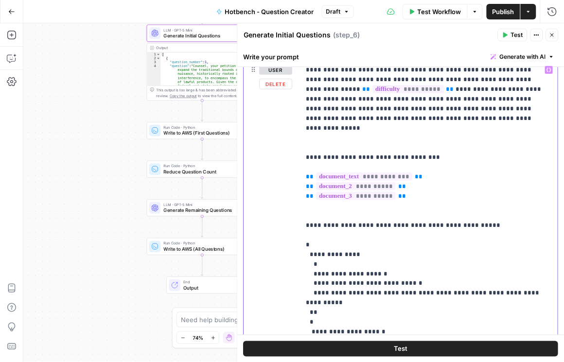
drag, startPoint x: 370, startPoint y: 274, endPoint x: 351, endPoint y: 275, distance: 19.0
click at [351, 275] on p "**********" at bounding box center [427, 211] width 242 height 292
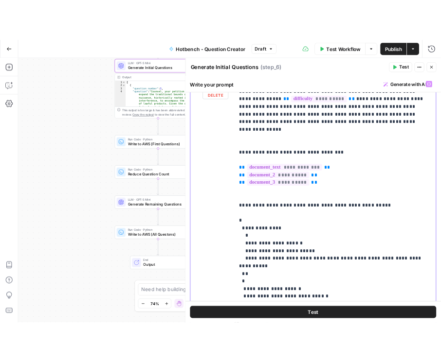
scroll to position [215, 0]
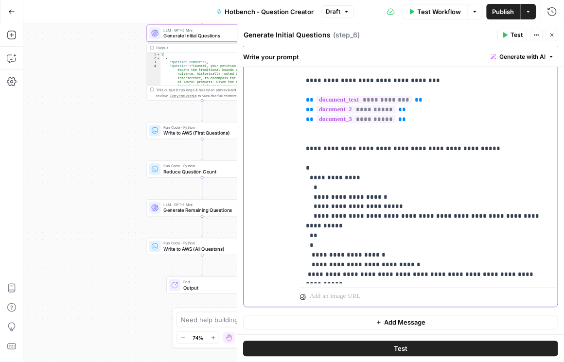
drag, startPoint x: 367, startPoint y: 245, endPoint x: 350, endPoint y: 246, distance: 17.5
click at [350, 246] on p "**********" at bounding box center [427, 134] width 242 height 292
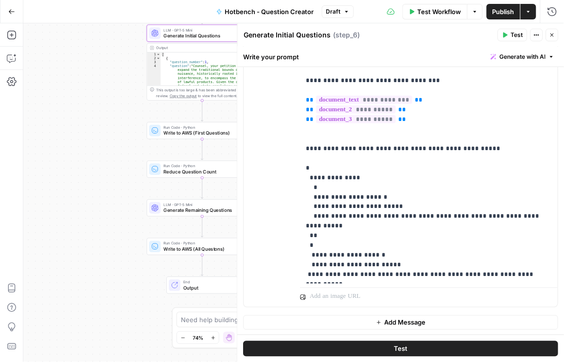
click at [476, 8] on span "Publish" at bounding box center [504, 12] width 22 height 10
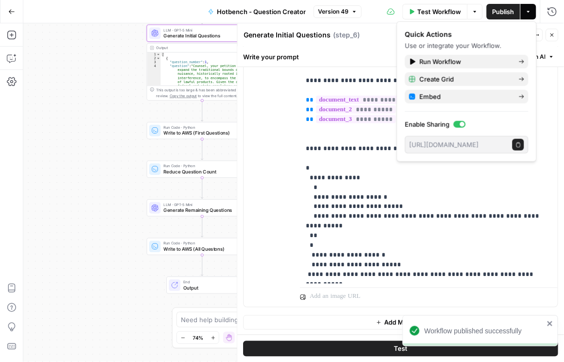
click at [476, 15] on span "Publish" at bounding box center [504, 12] width 22 height 10
